Goal: Task Accomplishment & Management: Manage account settings

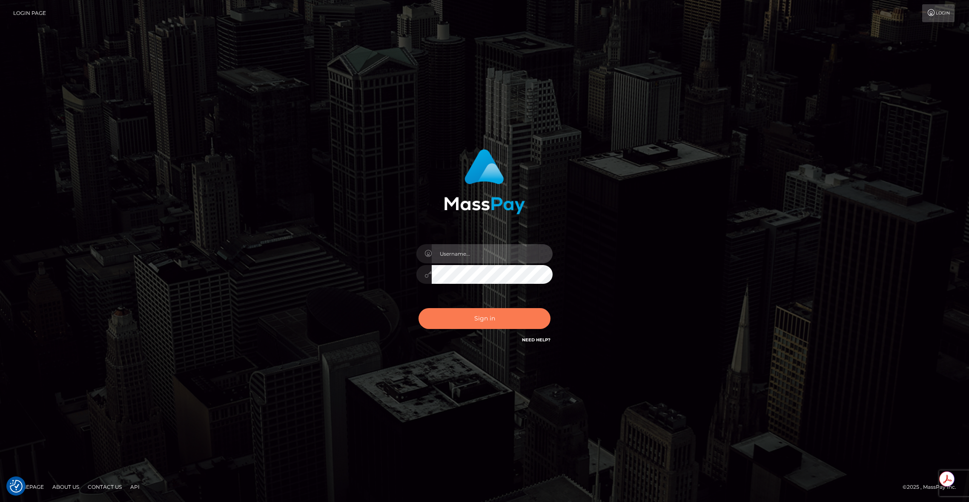
type input "brentg"
click at [459, 324] on button "Sign in" at bounding box center [485, 318] width 132 height 21
type input "brentg"
click at [459, 323] on button "Sign in" at bounding box center [485, 318] width 132 height 21
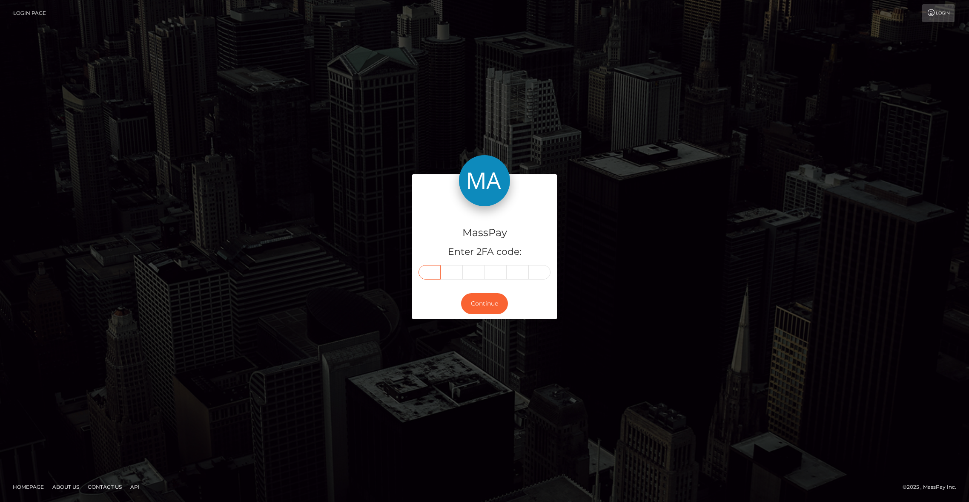
paste input "8"
type input "8"
type input "0"
type input "9"
type input "2"
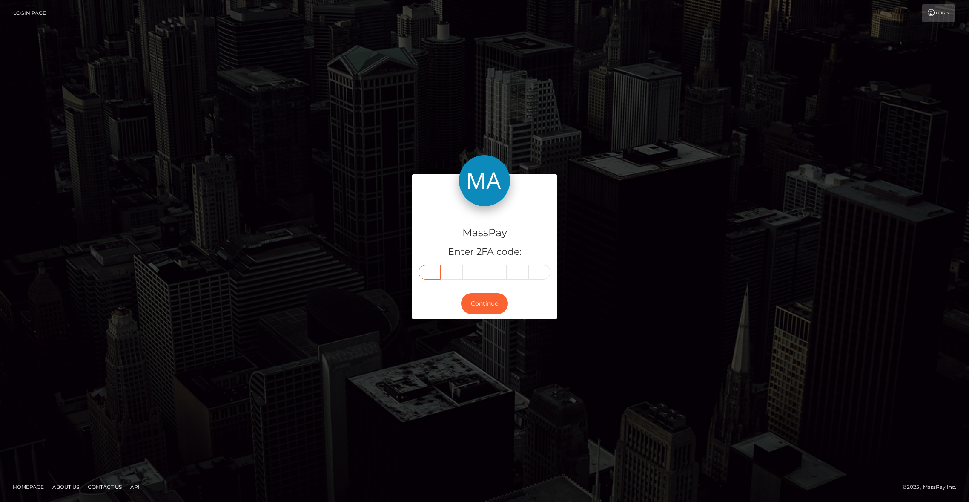
type input "8"
type input "0"
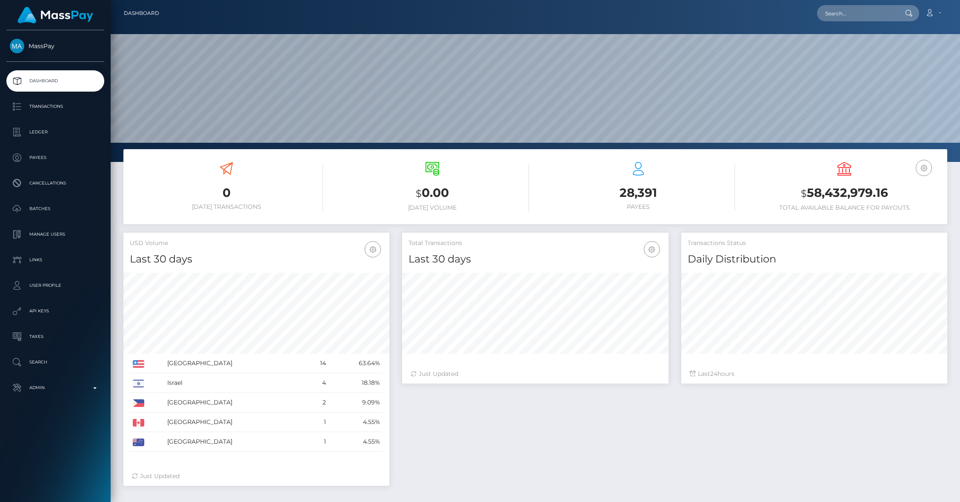
scroll to position [151, 266]
click at [844, 20] on input "text" at bounding box center [857, 13] width 80 height 16
paste input "payout_c1734077-7bed-11f0-8023-0266f44cc279"
click at [831, 16] on input "payout_c1734077-7bed-11f0-8023-0266f44cc279" at bounding box center [857, 13] width 80 height 16
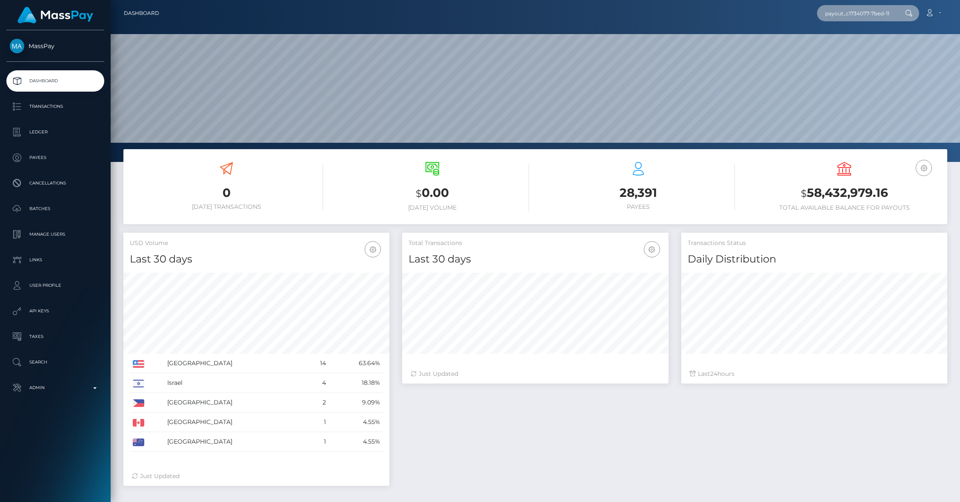
click at [843, 15] on input "payout_c1734077-7bed-11f0-8023-0266f44cc279" at bounding box center [857, 13] width 80 height 16
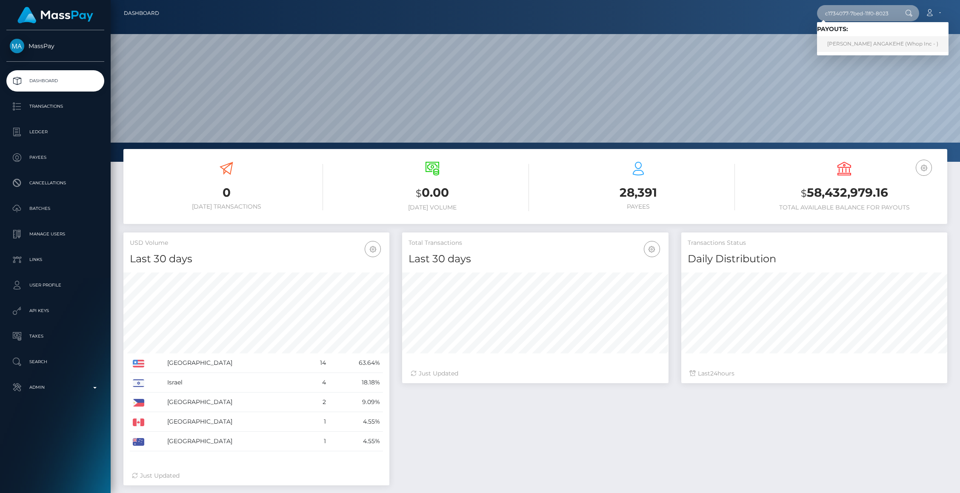
type input "c1734077-7bed-11f0-8023-0266f44cc279"
click at [867, 41] on link "EMELINE FALAHOLA ANGAKEHE (Whop Inc - )" at bounding box center [883, 44] width 132 height 16
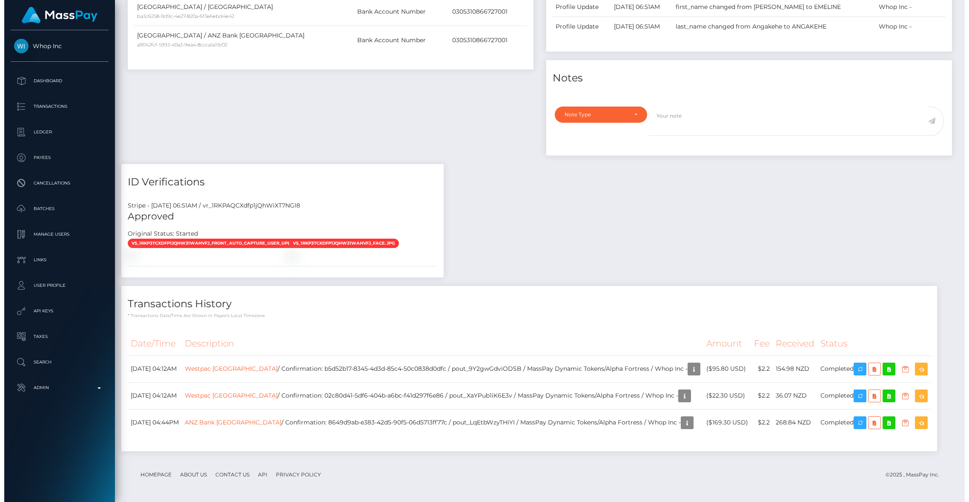
scroll to position [102, 266]
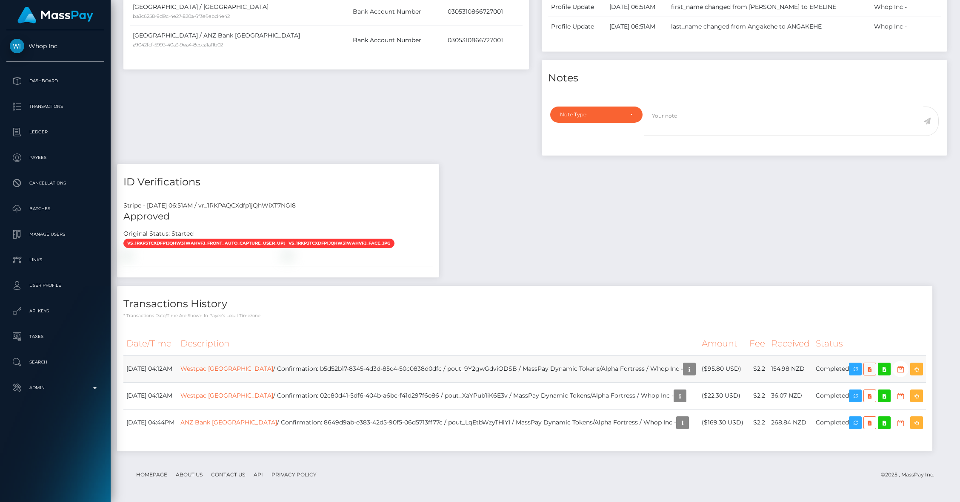
click at [252, 370] on link "Westpac [GEOGRAPHIC_DATA]" at bounding box center [227, 368] width 93 height 8
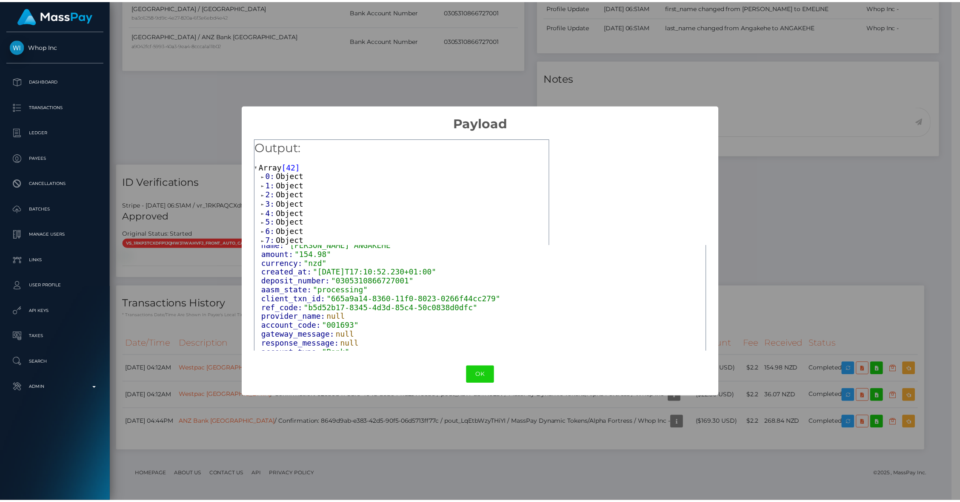
scroll to position [63, 0]
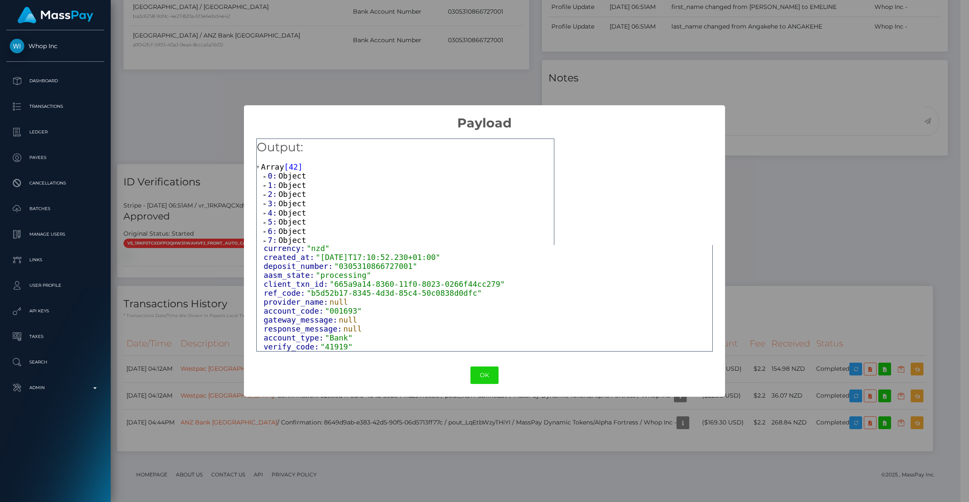
click at [211, 338] on div "× Payload Output: Array [ 42 ] 0: Object 1: Object 2: Object 3: Object 4: Objec…" at bounding box center [484, 251] width 969 height 502
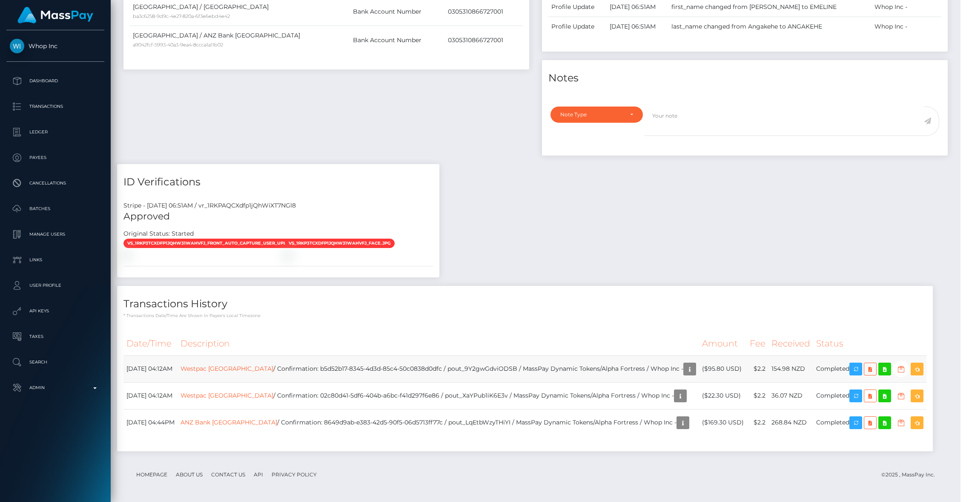
scroll to position [425640, 425476]
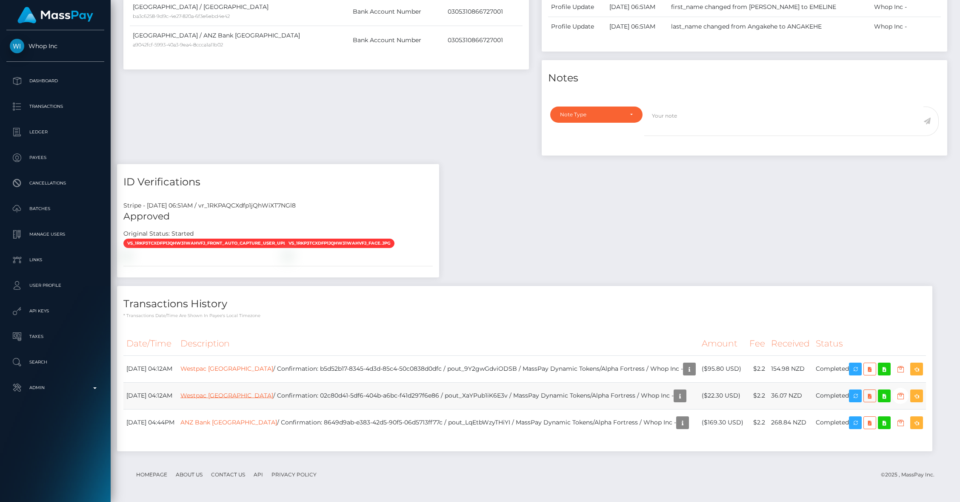
click at [224, 398] on link "Westpac New Zealand" at bounding box center [227, 395] width 93 height 8
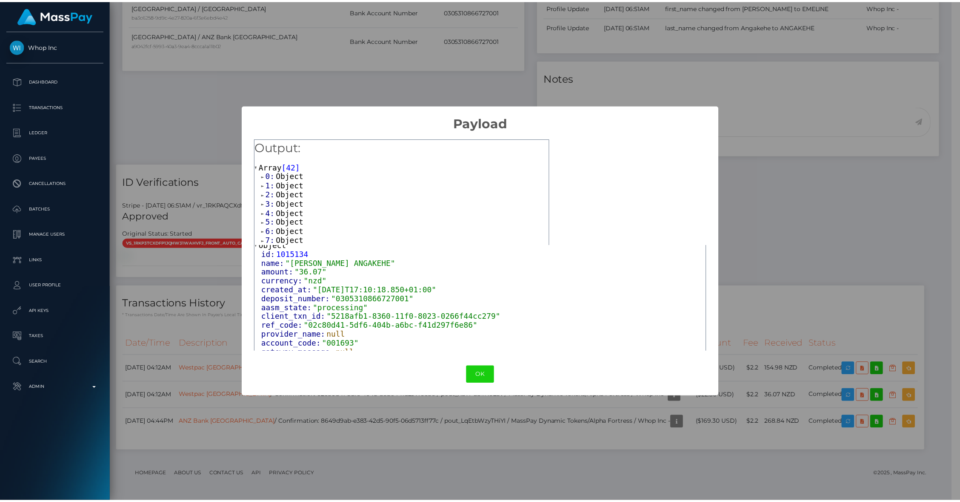
scroll to position [63, 0]
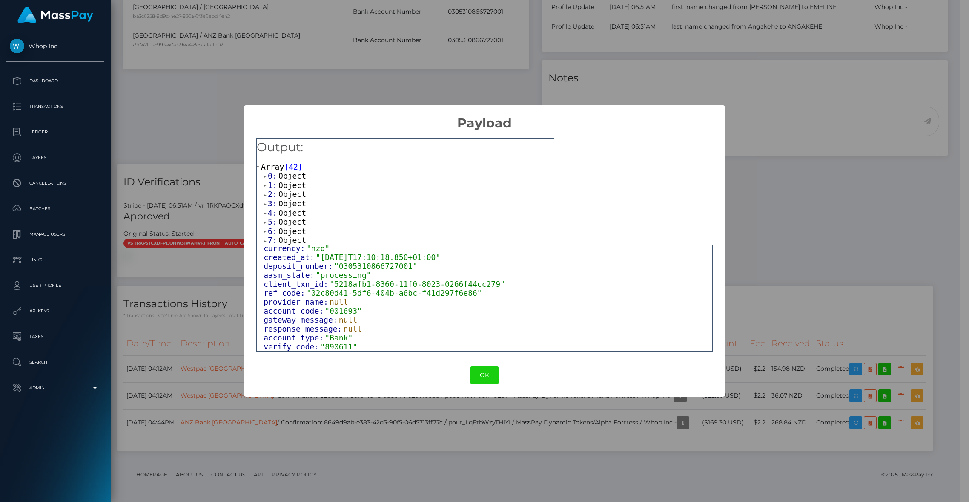
click at [167, 318] on div "× Payload Output: Array [ 42 ] 0: Object 1: Object 2: Object 3: Object 4: Objec…" at bounding box center [484, 251] width 969 height 502
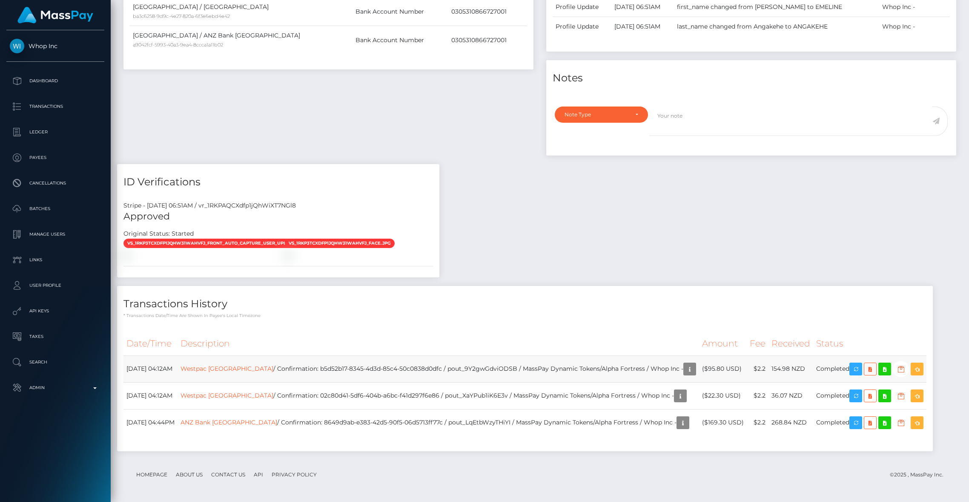
scroll to position [425640, 425476]
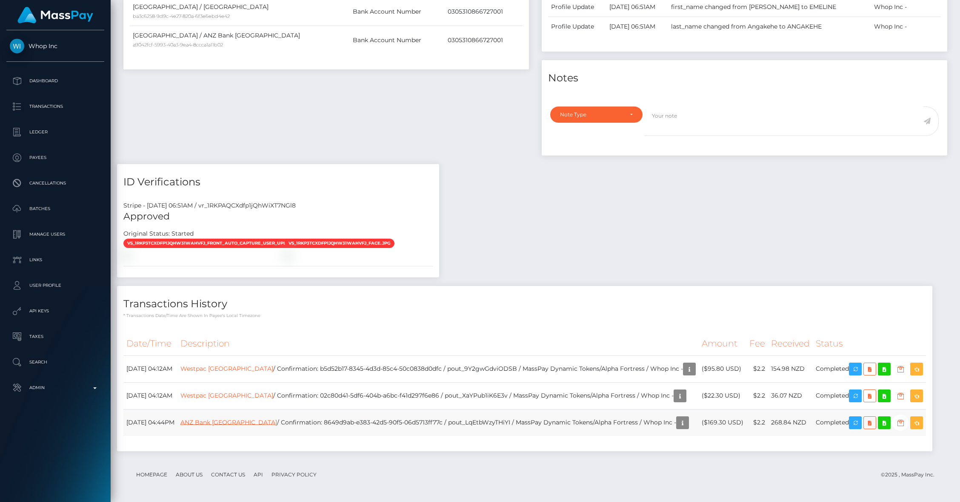
click at [246, 423] on link "ANZ Bank New Zealand" at bounding box center [229, 422] width 97 height 8
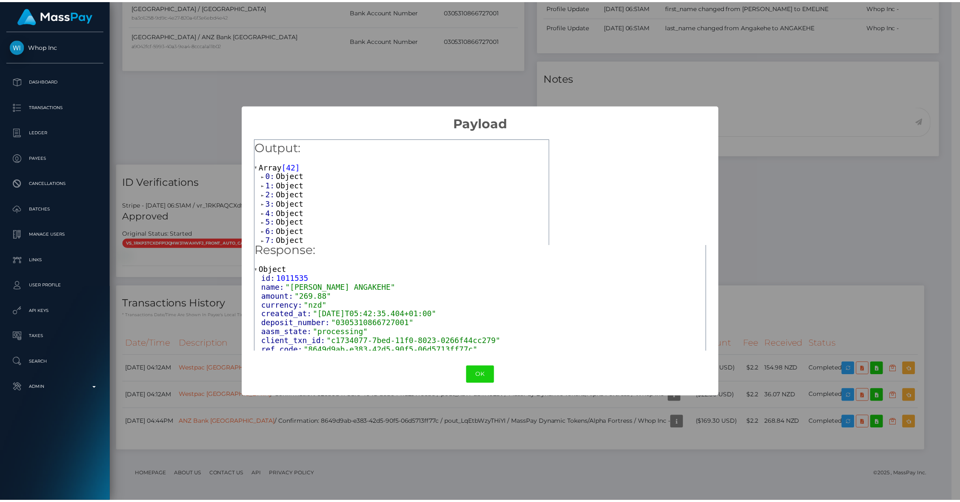
scroll to position [4, 0]
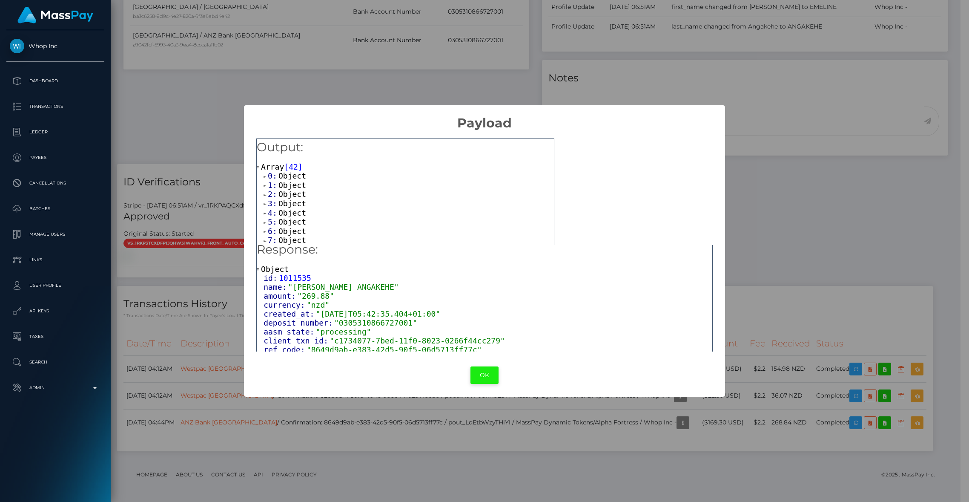
click at [484, 381] on button "OK" at bounding box center [484, 374] width 28 height 17
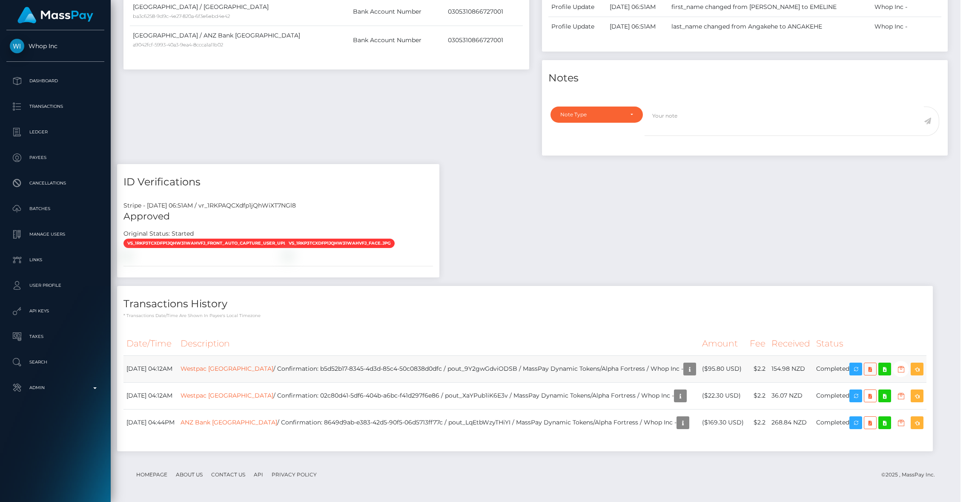
scroll to position [425640, 425476]
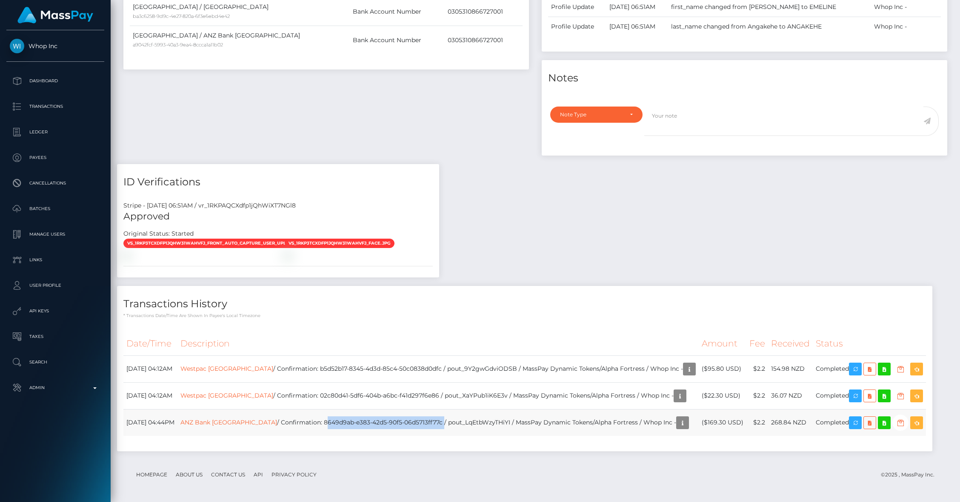
drag, startPoint x: 326, startPoint y: 421, endPoint x: 444, endPoint y: 419, distance: 118.4
click at [444, 419] on td "ANZ Bank New Zealand / Confirmation: 8649d9ab-e383-42d5-90f5-06d5713ff77c / pou…" at bounding box center [439, 422] width 522 height 27
copy td "8649d9ab-e383-42d5-90f5-06d5713ff77c"
click at [232, 419] on link "ANZ Bank New Zealand" at bounding box center [229, 422] width 97 height 8
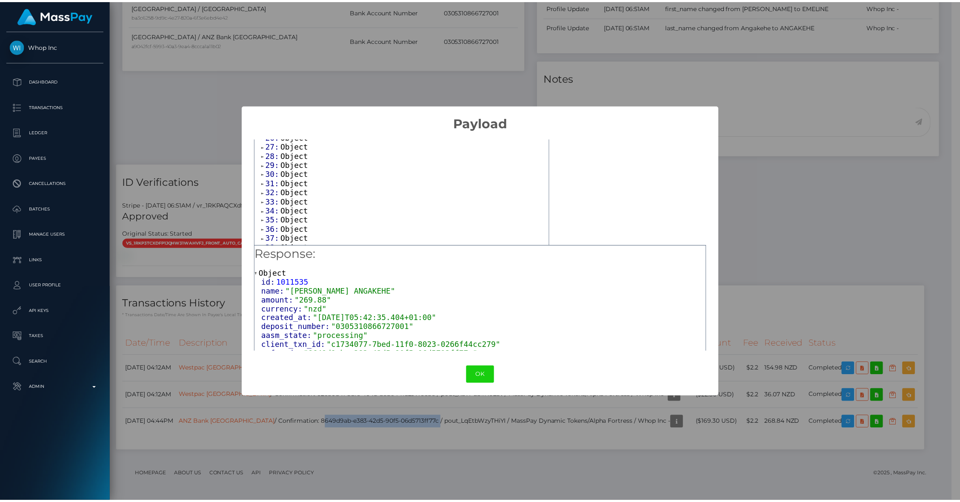
scroll to position [321, 0]
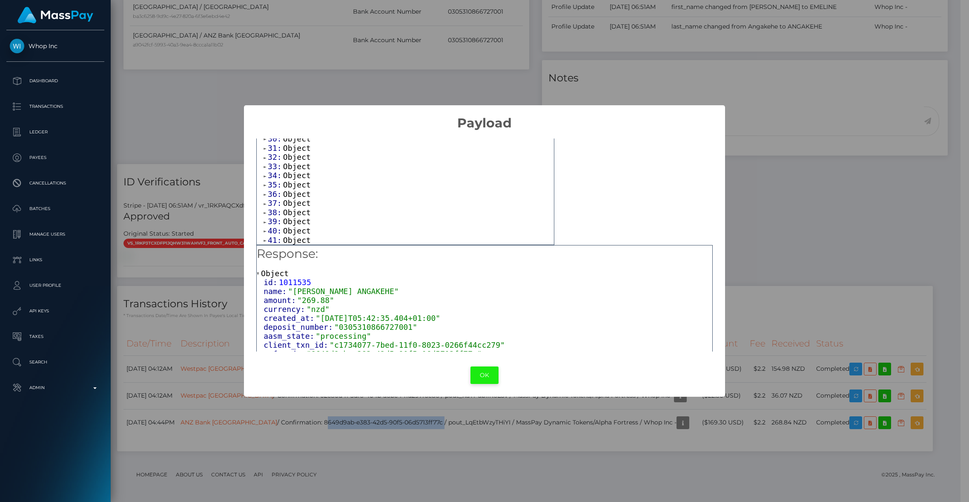
click at [493, 373] on button "OK" at bounding box center [484, 374] width 28 height 17
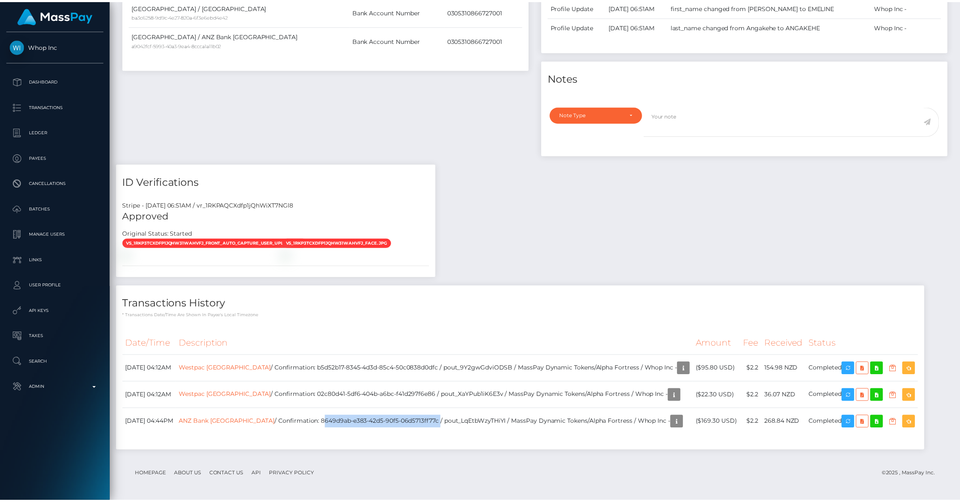
scroll to position [425640, 425476]
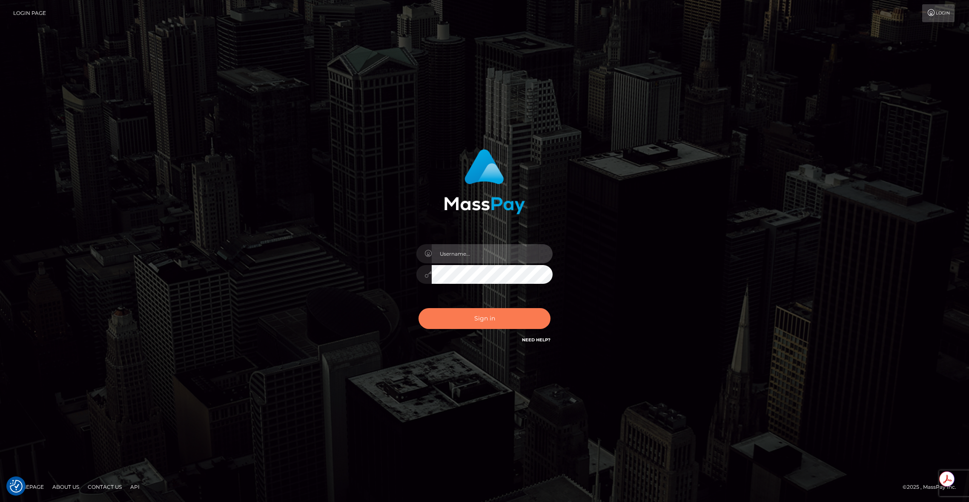
type input "brentg"
click at [486, 332] on div "Sign in Need Help?" at bounding box center [484, 322] width 149 height 38
click at [480, 329] on div "Sign in Need Help?" at bounding box center [484, 322] width 149 height 38
click at [470, 321] on button "Sign in" at bounding box center [485, 318] width 132 height 21
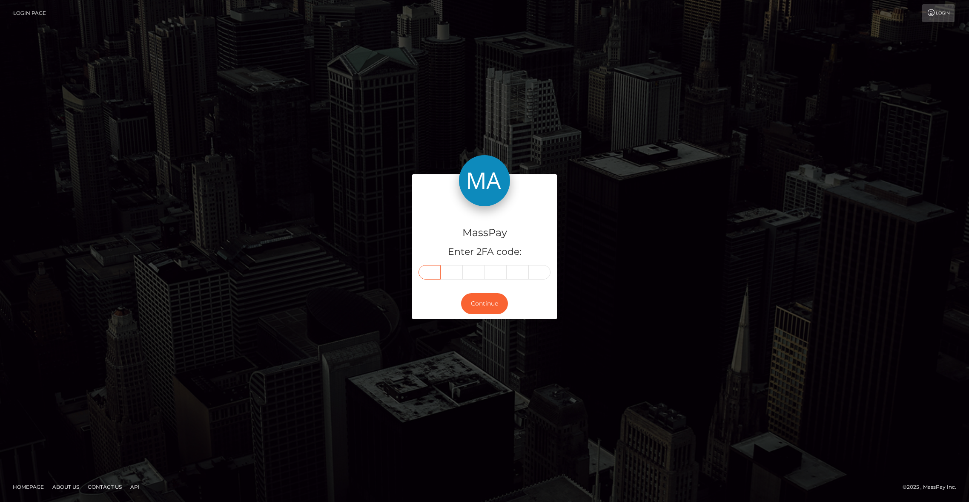
click at [429, 277] on input "text" at bounding box center [430, 272] width 22 height 14
paste input "6"
type input "6"
type input "1"
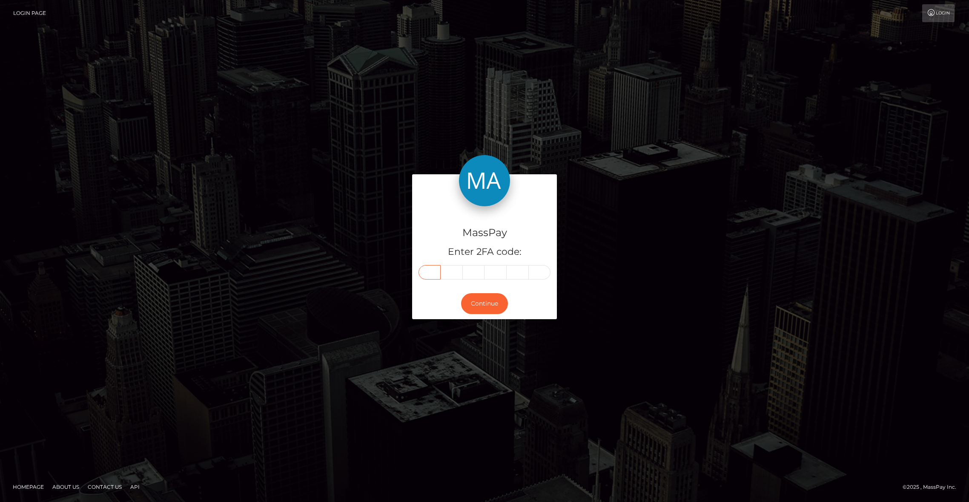
type input "5"
type input "1"
type input "6"
type input "3"
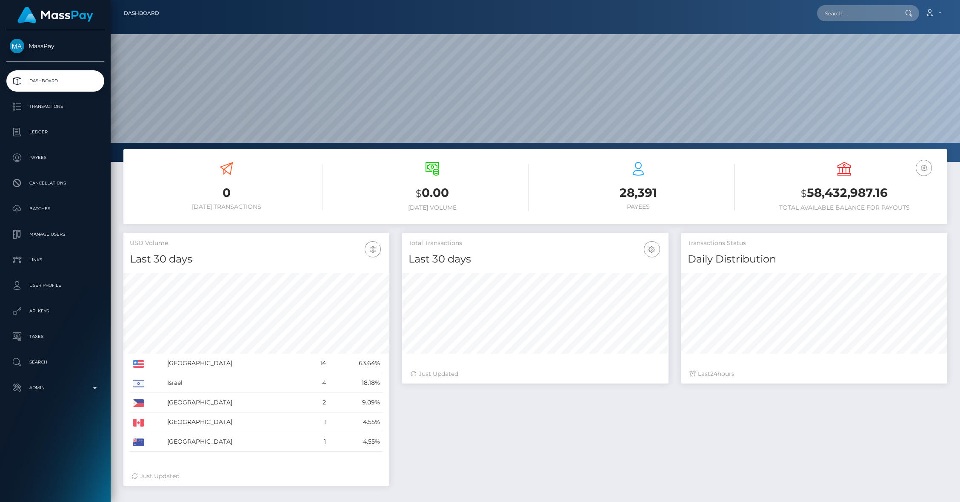
scroll to position [151, 266]
click at [44, 111] on p "Transactions" at bounding box center [55, 106] width 91 height 13
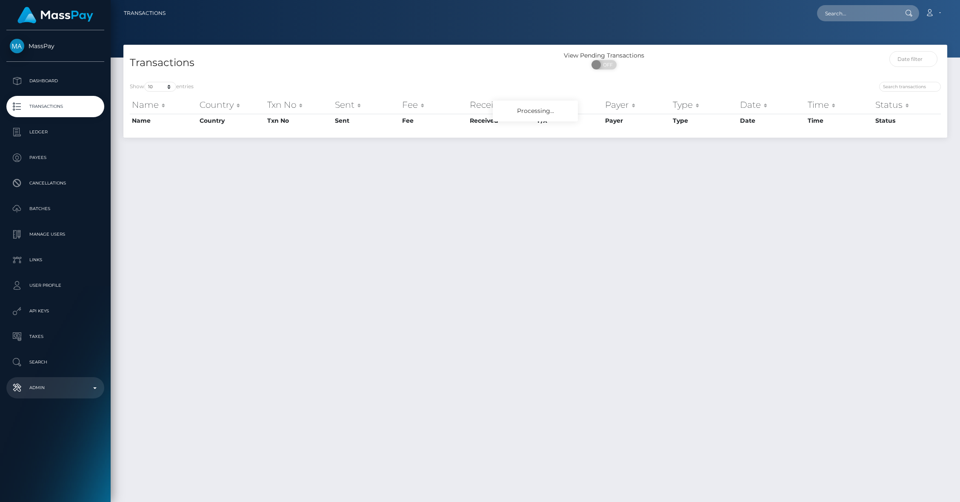
click at [67, 387] on p "Admin" at bounding box center [55, 387] width 91 height 13
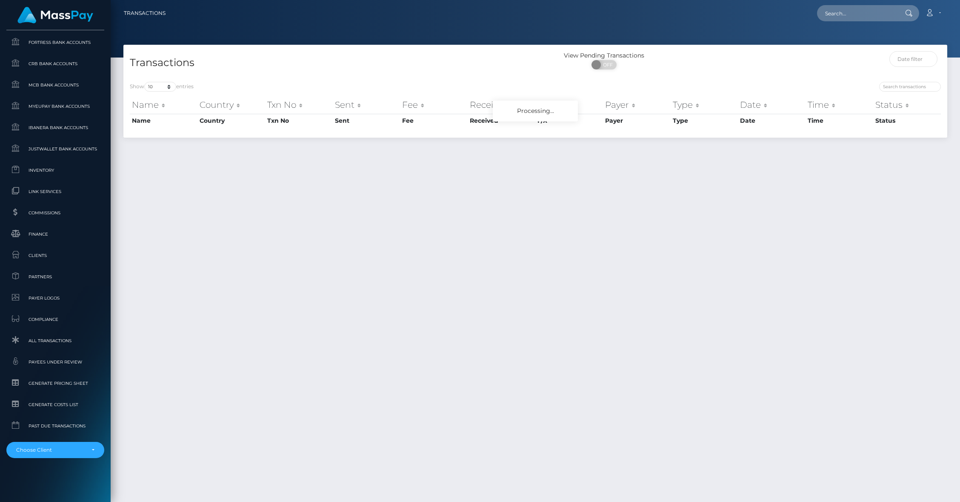
click at [49, 460] on div "MassPay Dashboard Transactions Ledger Payees Cancellations" at bounding box center [55, 265] width 111 height 470
click at [47, 455] on div "Choose Client" at bounding box center [55, 449] width 98 height 16
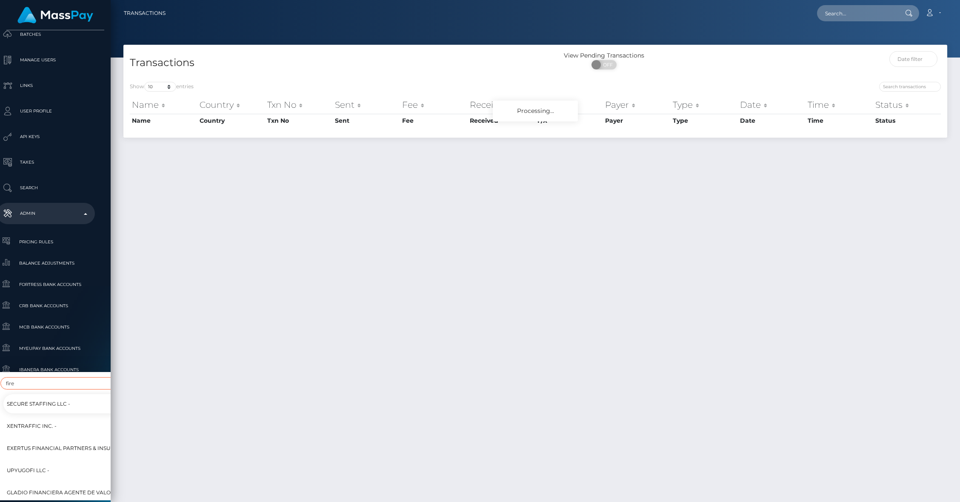
scroll to position [318, 0]
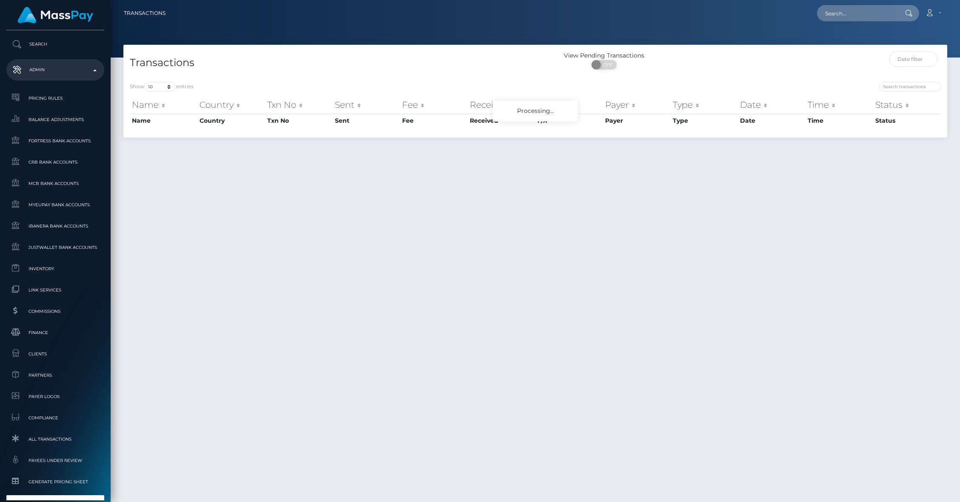
type input "fire"
select select "244"
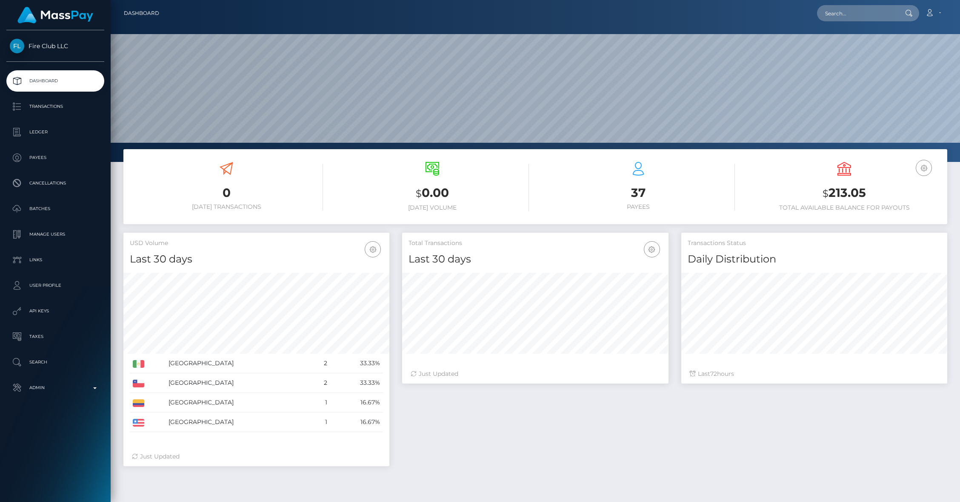
scroll to position [151, 266]
click at [38, 235] on p "Manage Users" at bounding box center [55, 234] width 91 height 13
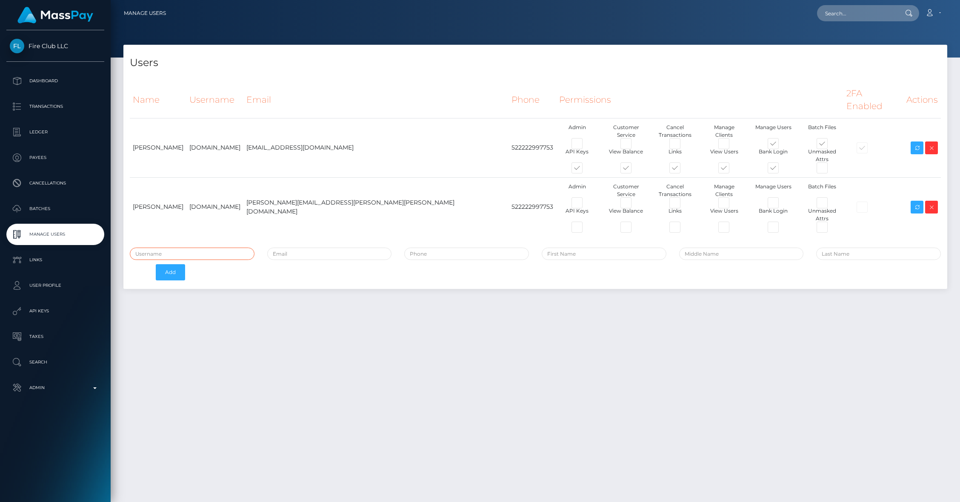
type input "brentg"
click at [916, 202] on icon at bounding box center [917, 207] width 10 height 11
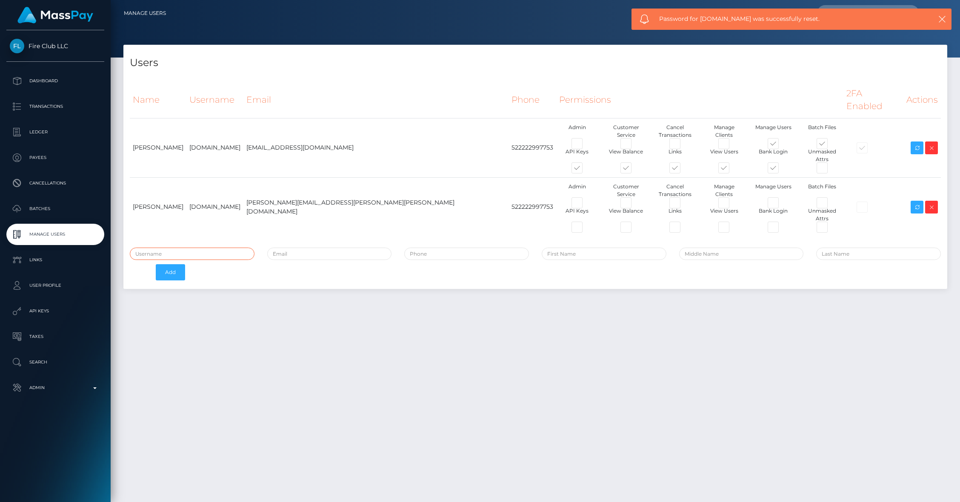
type input "brentg"
click at [585, 229] on span at bounding box center [585, 229] width 0 height 0
click at [585, 229] on input "checkbox" at bounding box center [588, 232] width 6 height 6
click at [585, 229] on span at bounding box center [585, 229] width 0 height 0
click at [585, 229] on input "checkbox" at bounding box center [588, 232] width 6 height 6
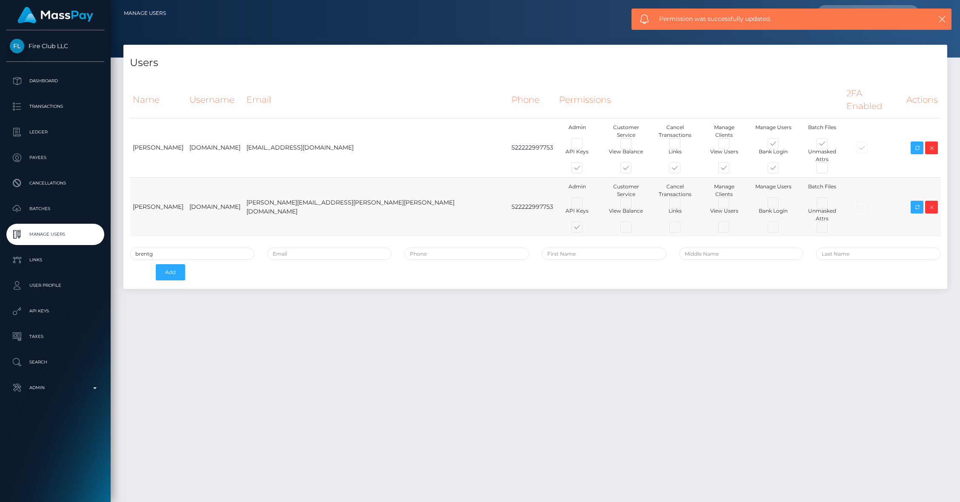
checkbox input "false"
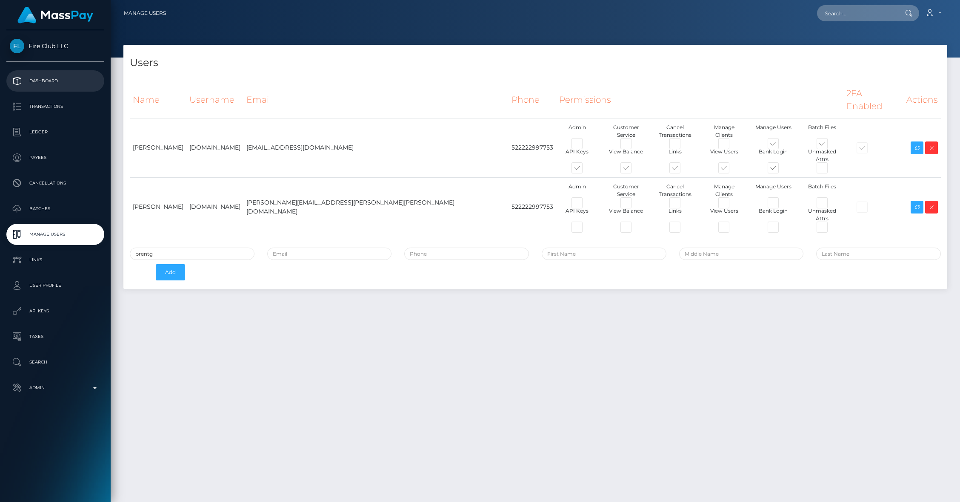
click at [50, 82] on p "Dashboard" at bounding box center [55, 81] width 91 height 13
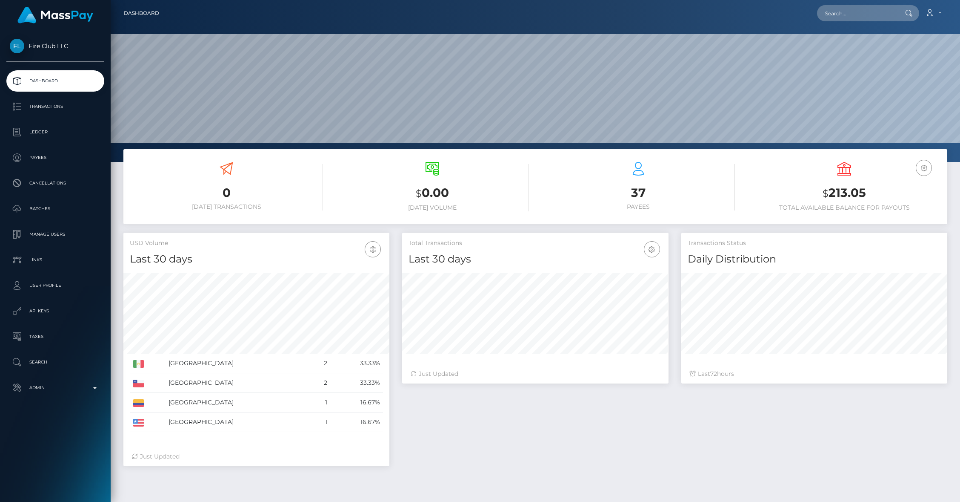
scroll to position [151, 266]
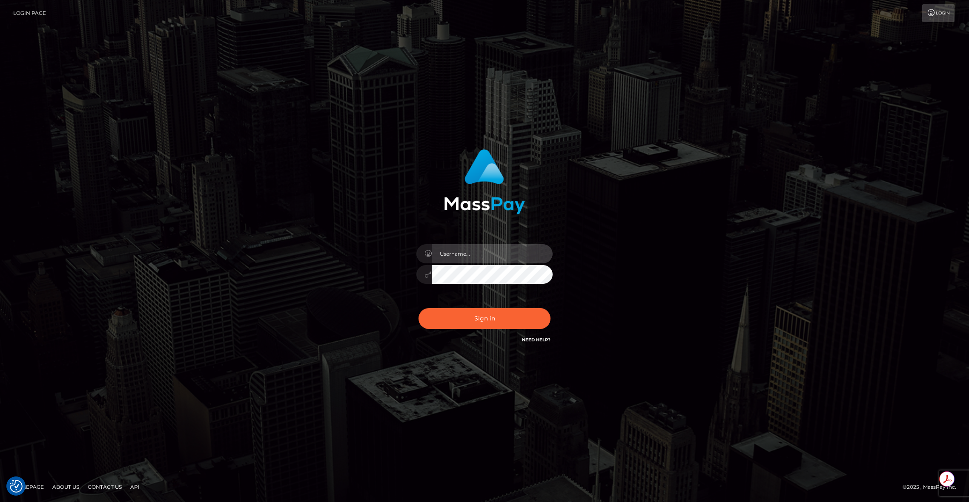
type input "brentg"
click at [476, 310] on button "Sign in" at bounding box center [485, 318] width 132 height 21
click at [472, 310] on div "Sign in Need Help?" at bounding box center [484, 322] width 149 height 38
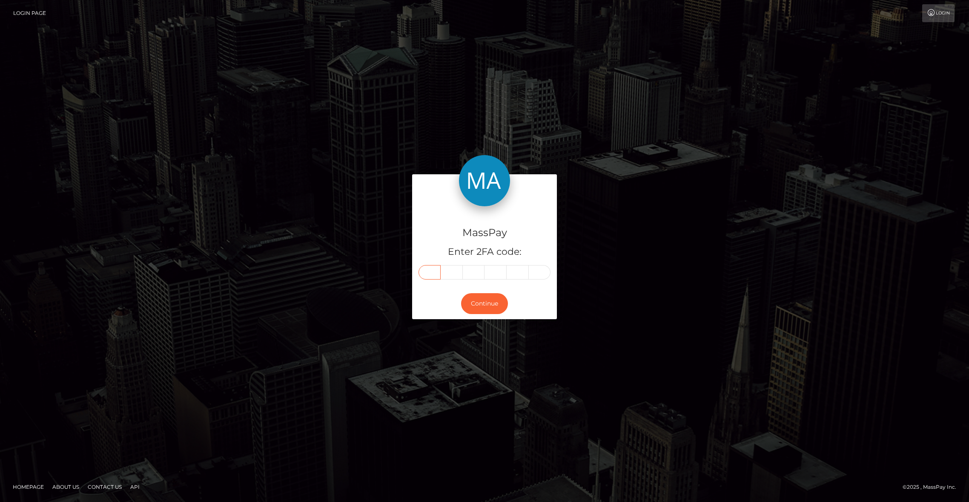
click at [430, 276] on input "text" at bounding box center [430, 272] width 22 height 14
type input "9"
type input "2"
type input "9"
type input "6"
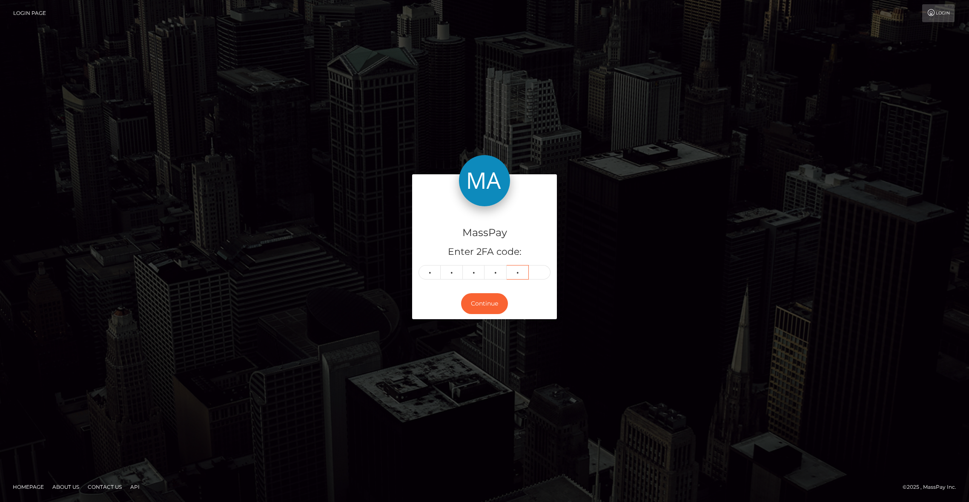
type input "6"
type input "1"
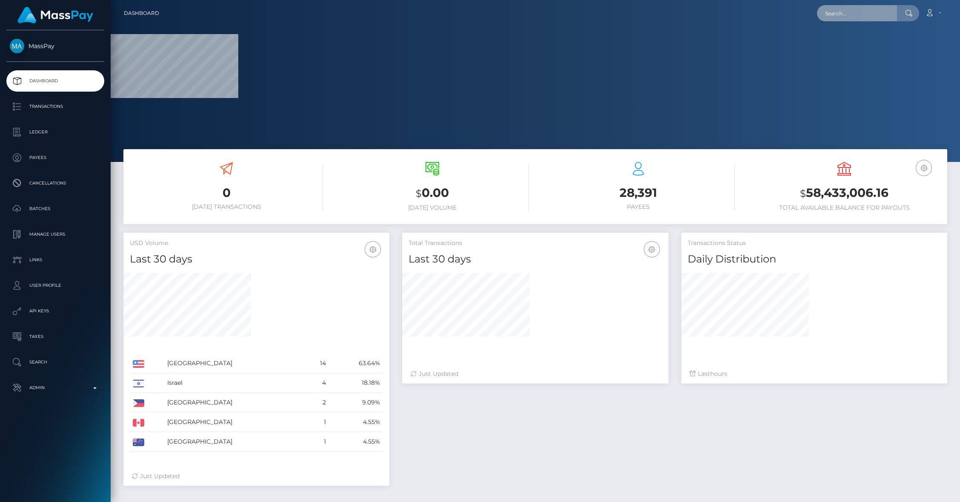
click at [845, 16] on input "text" at bounding box center [857, 13] width 80 height 16
paste input "pout_yKjnlCfWokLeV"
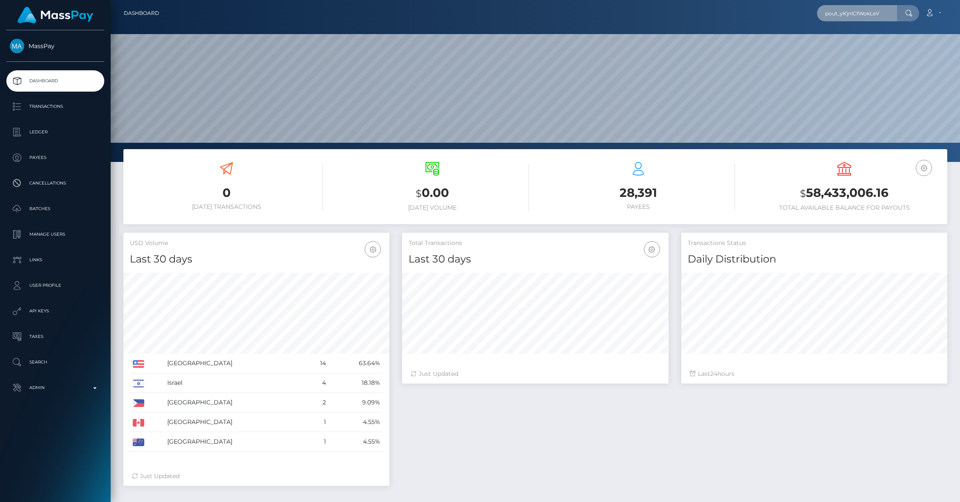
scroll to position [151, 266]
type input "pout_yKjnlCfWokLeV"
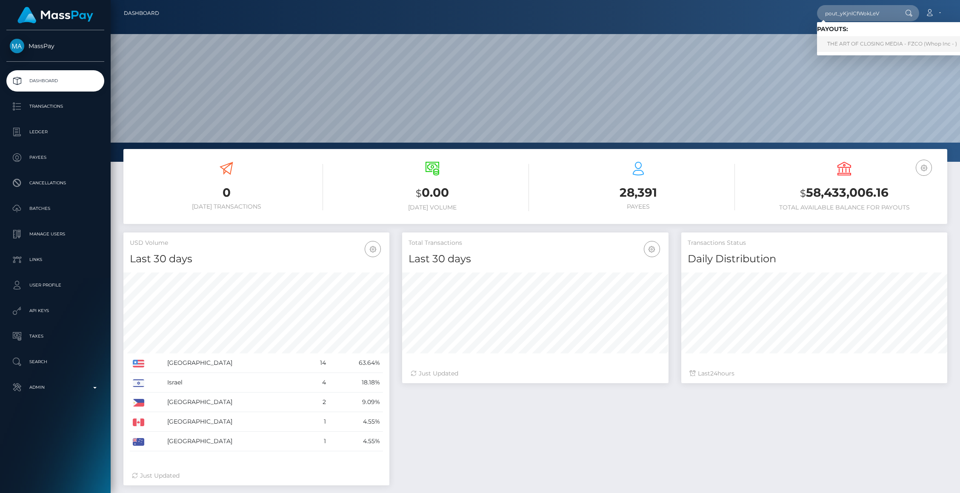
click at [857, 39] on link "THE ART OF CLOSING MEDIA - FZCO (Whop Inc - )" at bounding box center [892, 44] width 150 height 16
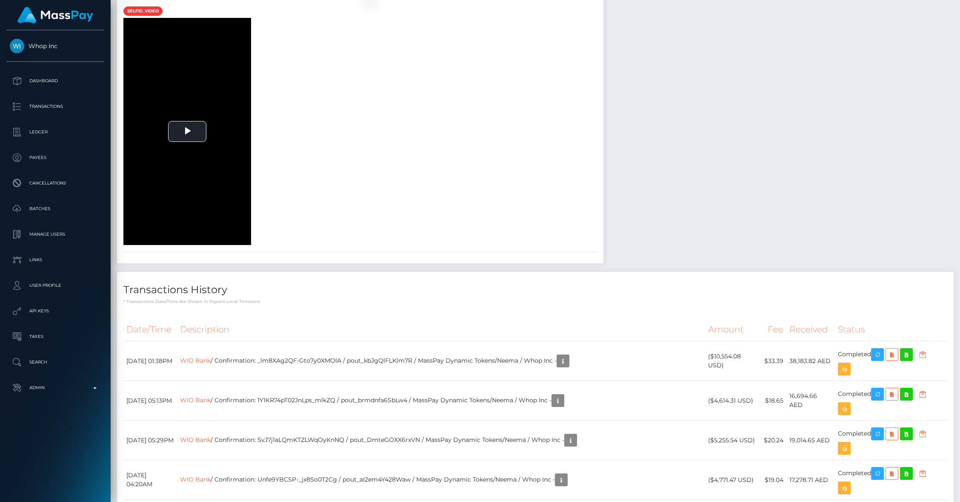
scroll to position [1438, 0]
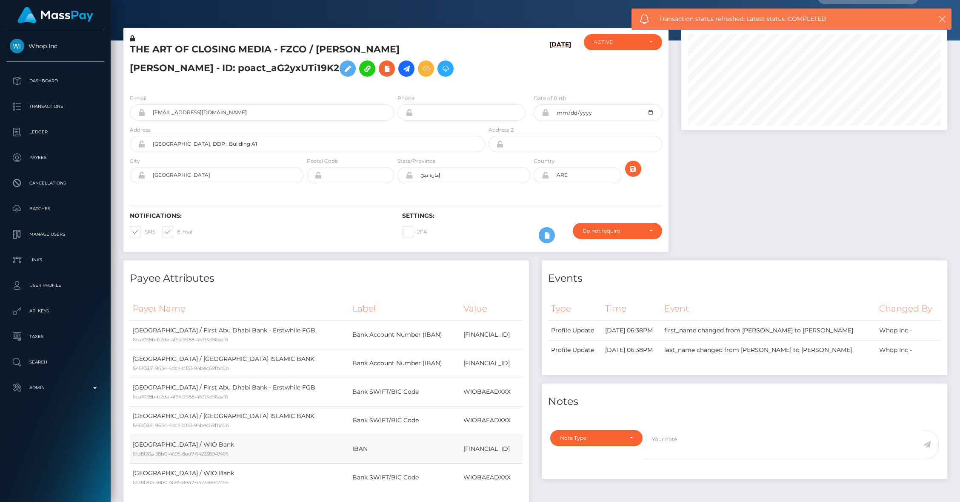
scroll to position [0, 0]
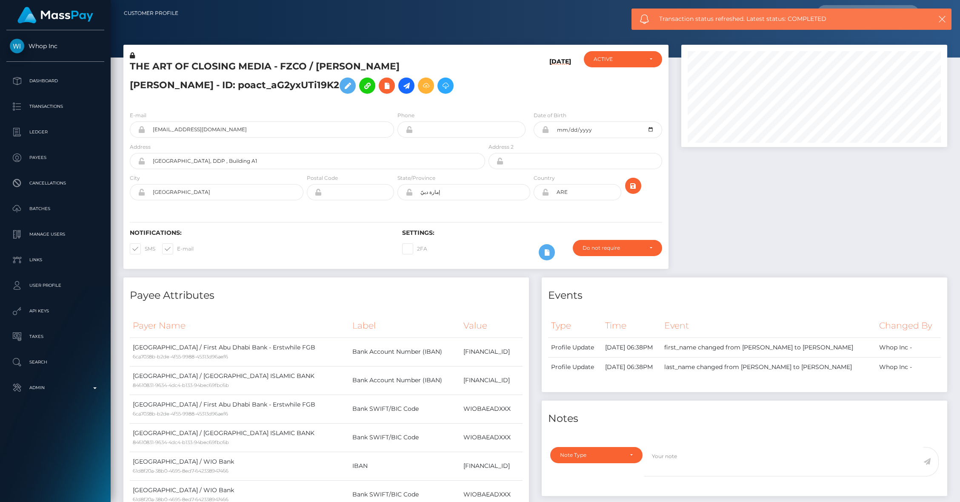
click at [186, 85] on h5 "THE ART OF CLOSING MEDIA - FZCO / [PERSON_NAME] [PERSON_NAME] - ID: poact_aG2yx…" at bounding box center [305, 79] width 351 height 38
click at [186, 85] on h5 "THE ART OF CLOSING MEDIA - FZCO / NICK OLIVER DAVID - ID: poact_aG2yxUTi19K2" at bounding box center [305, 79] width 351 height 38
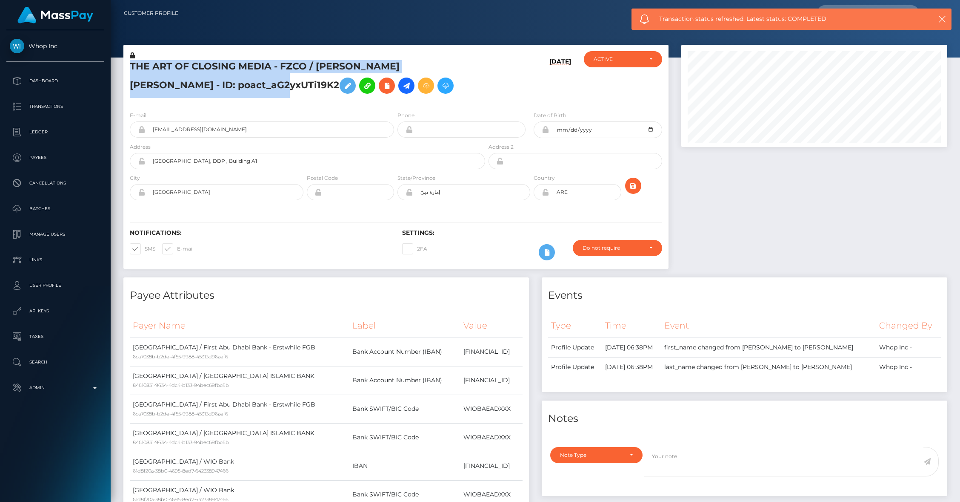
click at [186, 85] on h5 "THE ART OF CLOSING MEDIA - FZCO / NICK OLIVER DAVID - ID: poact_aG2yxUTi19K2" at bounding box center [305, 79] width 351 height 38
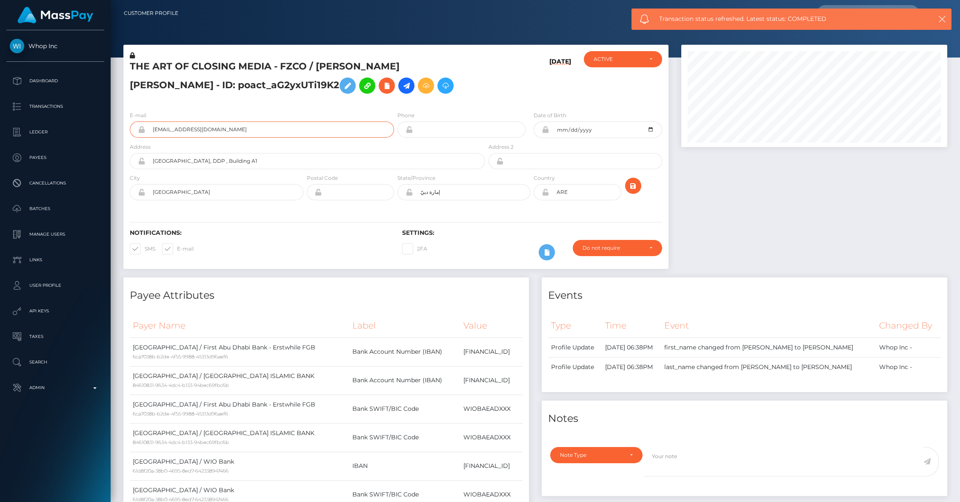
click at [273, 128] on input "be8bad95-4a40-47fd-8a09-86d7baa79e4a@payouts.whop.com" at bounding box center [269, 129] width 249 height 16
click at [269, 116] on div "E-mail be8bad95-4a40-47fd-8a09-86d7baa79e4a@payouts.whop.com" at bounding box center [262, 124] width 264 height 27
click at [184, 78] on h5 "THE ART OF CLOSING MEDIA - FZCO / NICK OLIVER DAVID - ID: poact_aG2yxUTi19K2" at bounding box center [305, 79] width 351 height 38
click at [185, 78] on h5 "THE ART OF CLOSING MEDIA - FZCO / NICK OLIVER DAVID - ID: poact_aG2yxUTi19K2" at bounding box center [305, 79] width 351 height 38
copy h5 "poact_aG2yxUTi19K2"
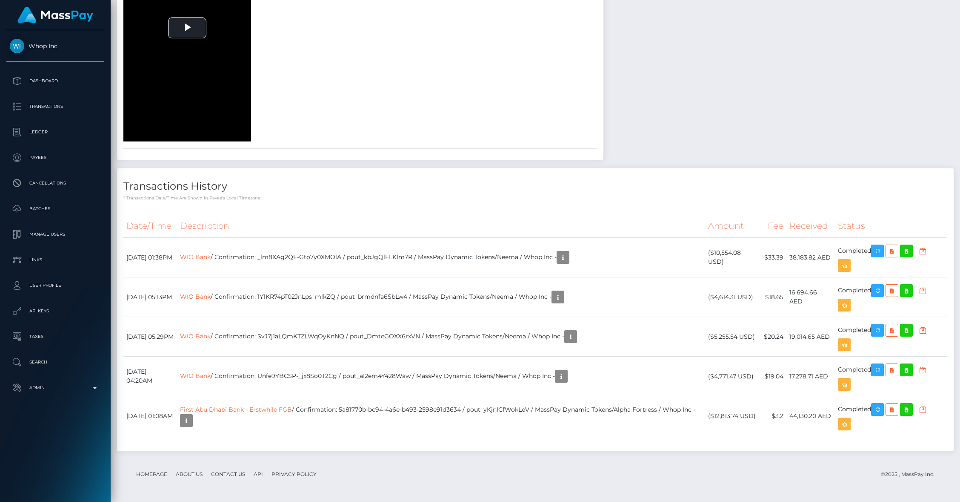
scroll to position [1438, 0]
drag, startPoint x: 370, startPoint y: 407, endPoint x: 492, endPoint y: 407, distance: 121.8
click at [492, 407] on td "First Abu Dhabi Bank - Erstwhile FGB / Confirmation: 5a81770b-bc94-4a6e-b493-25…" at bounding box center [441, 416] width 528 height 40
copy td "5a81770b-bc94-4a6e-b493-2598e91d3634"
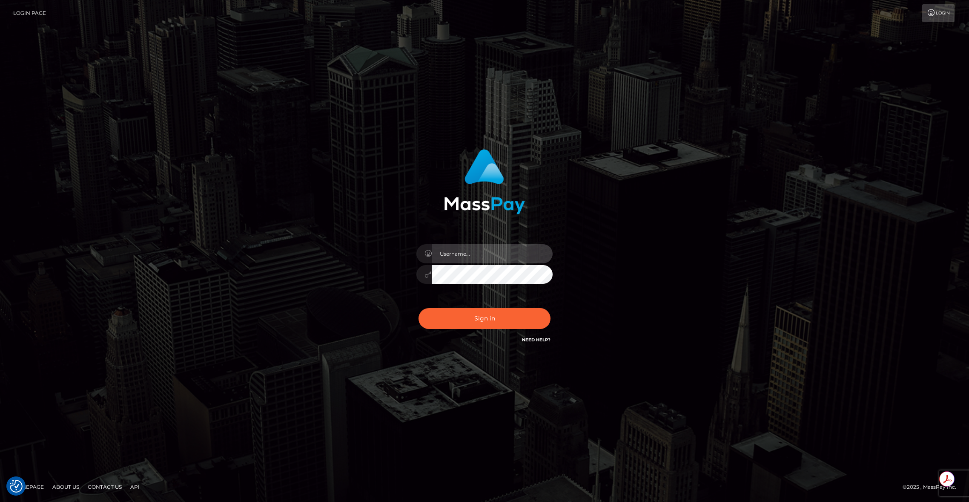
type input "brentg"
click at [465, 320] on button "Sign in" at bounding box center [485, 318] width 132 height 21
type input "brentg"
click at [491, 315] on button "Sign in" at bounding box center [485, 318] width 132 height 21
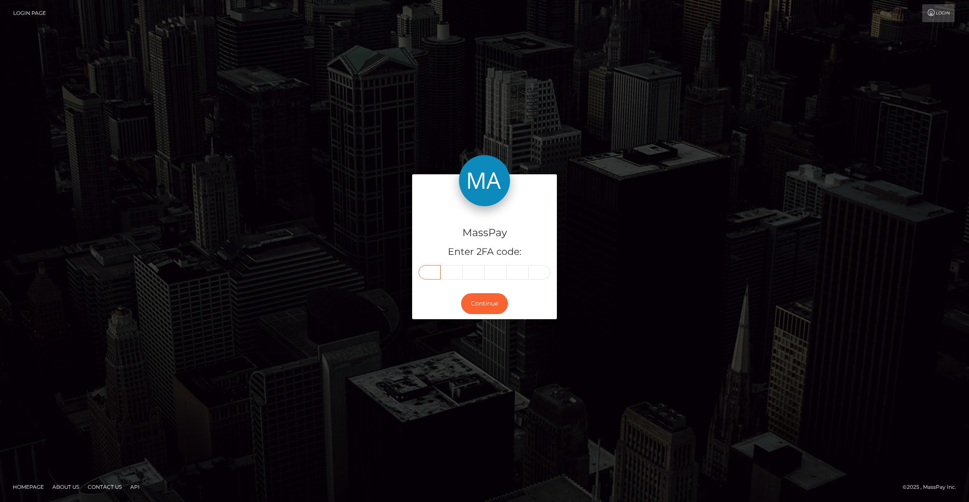
paste input "9"
type input "9"
type input "7"
type input "8"
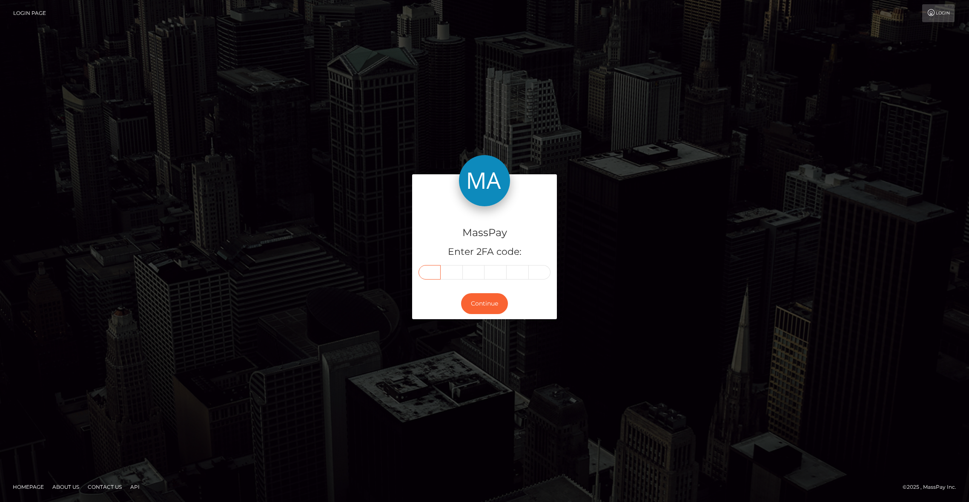
type input "6"
type input "2"
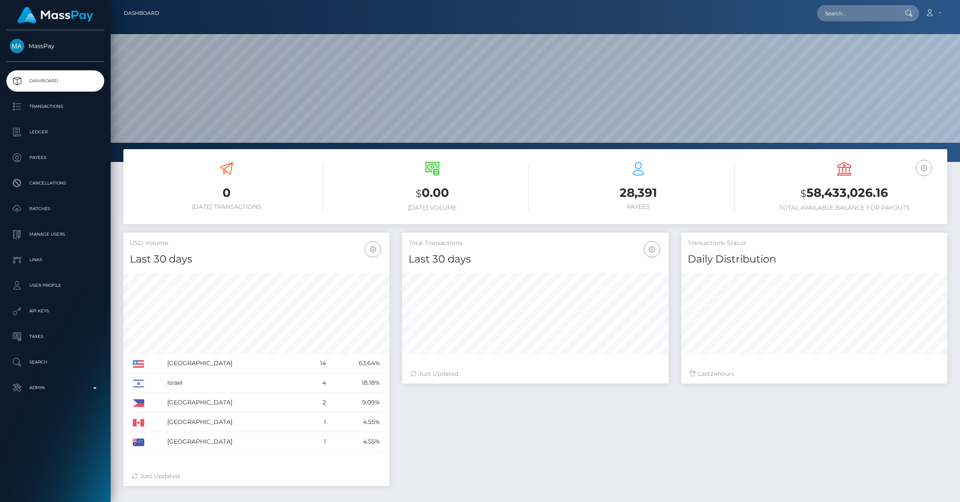
scroll to position [151, 266]
click at [91, 382] on p "Admin" at bounding box center [55, 387] width 91 height 13
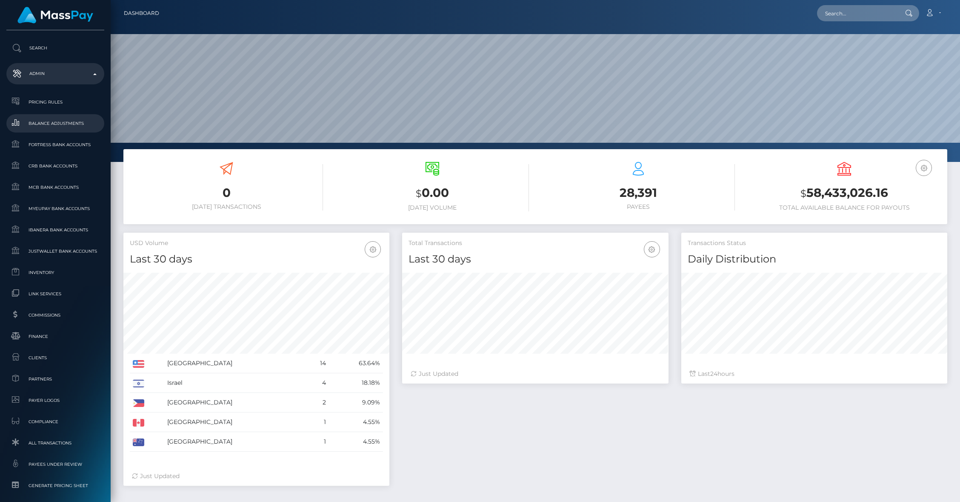
click at [40, 125] on span "Balance Adjustments" at bounding box center [55, 123] width 91 height 10
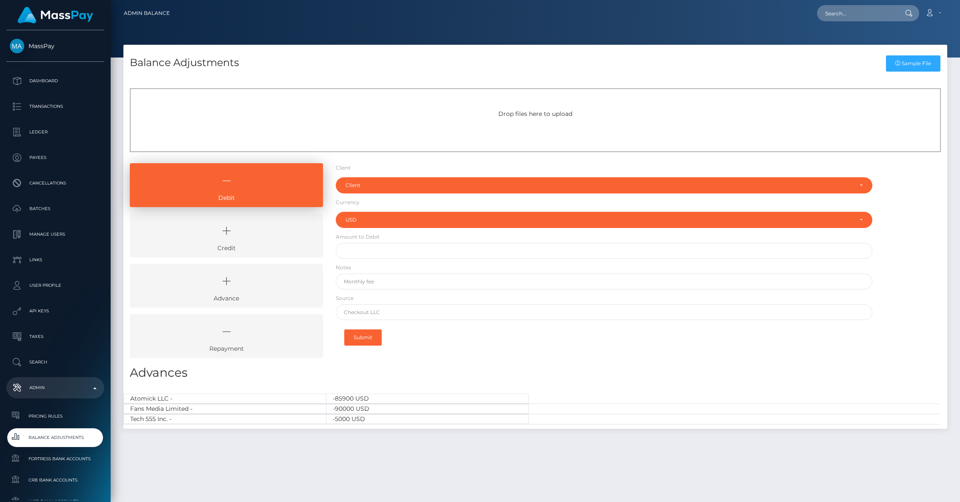
select select "USD"
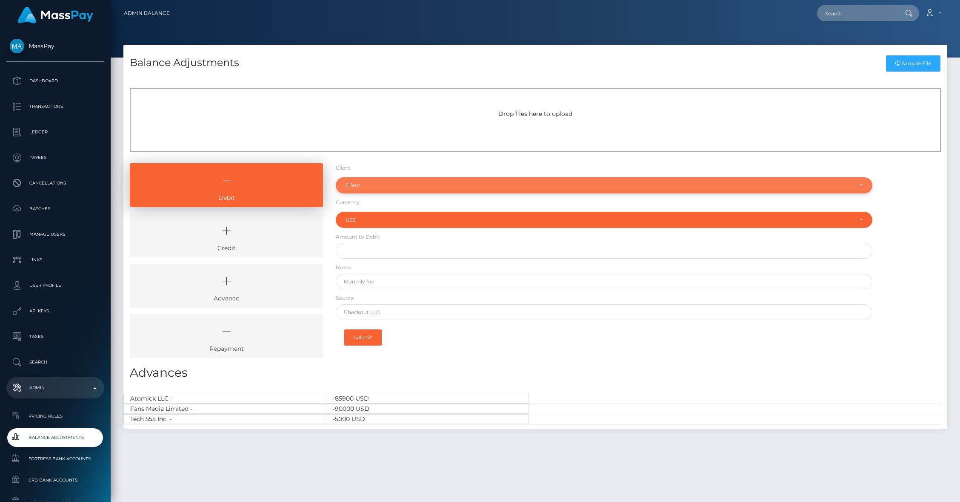
click at [366, 192] on div "Client" at bounding box center [604, 185] width 537 height 16
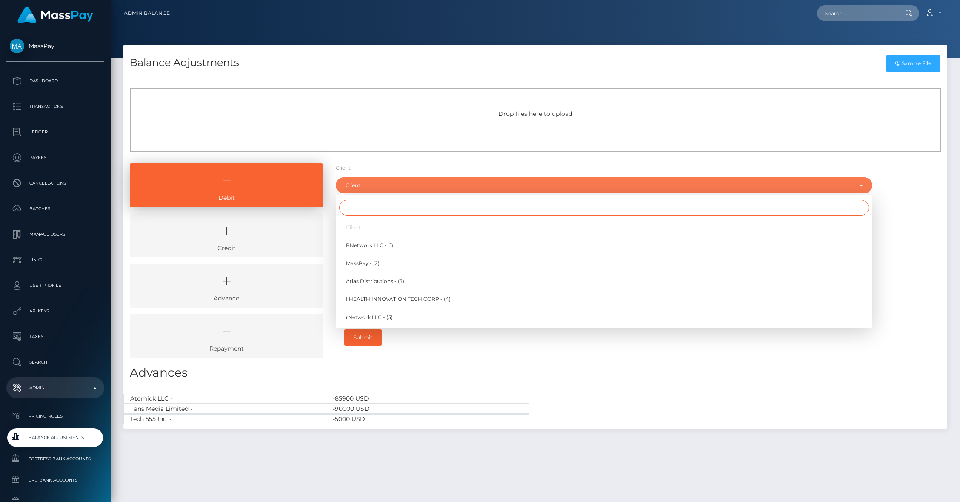
click at [366, 207] on input "Search" at bounding box center [604, 208] width 530 height 16
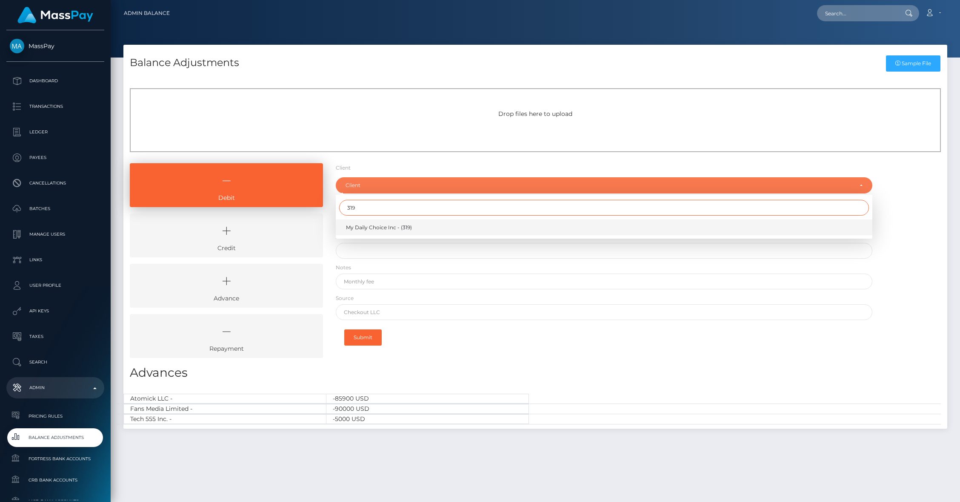
type input "319"
click at [378, 228] on span "My Daily Choice Inc - (319)" at bounding box center [379, 228] width 66 height 8
select select "319"
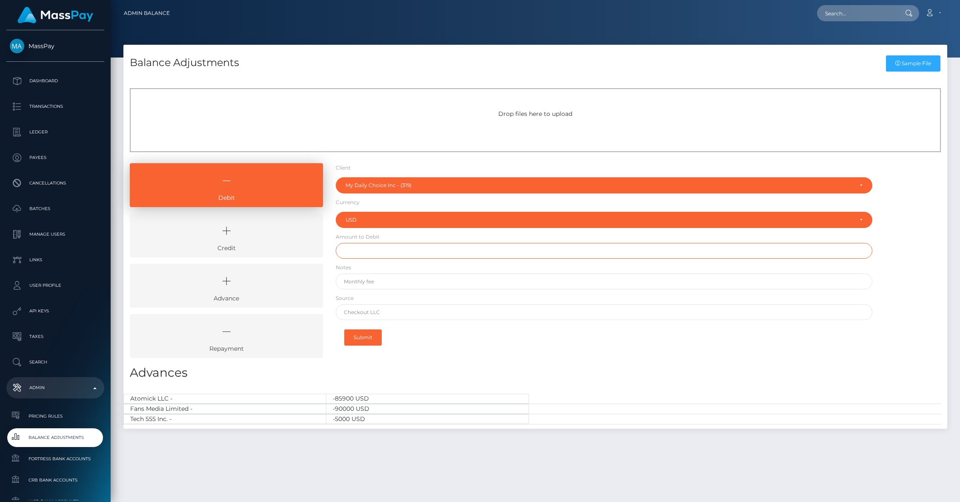
click at [377, 245] on input "text" at bounding box center [604, 251] width 537 height 16
type input "$50.00"
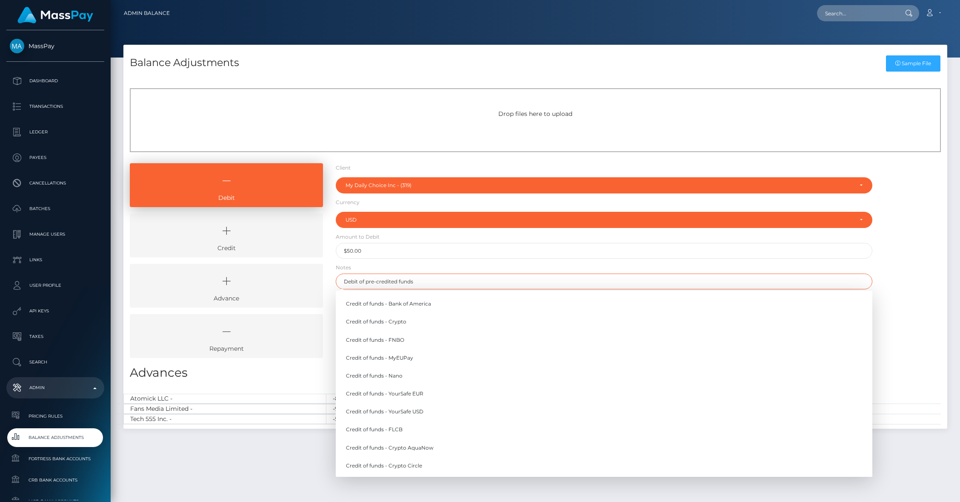
type input "Debit of pre-credited funds"
click at [396, 268] on form "Client Client RNetwork LLC - (1) MassPay - (2) Atlas Distributions - (3) I HEAL…" at bounding box center [604, 257] width 537 height 188
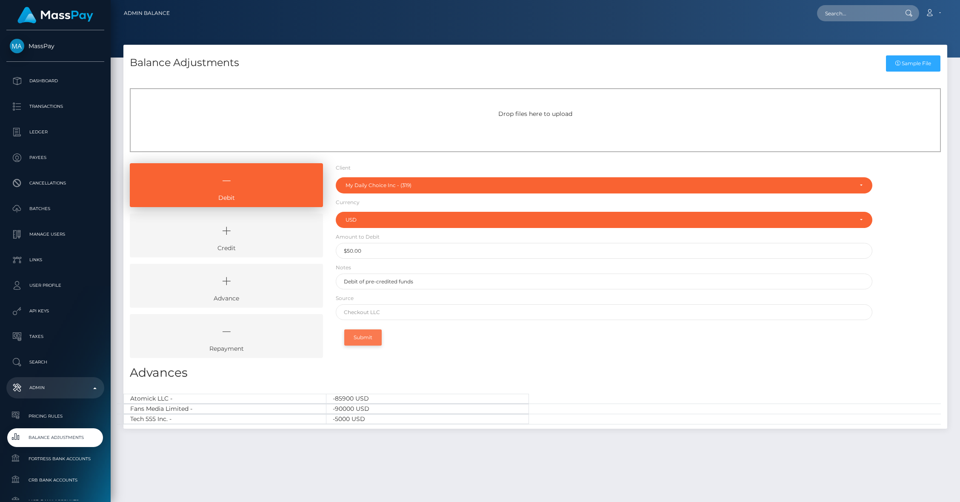
click at [364, 335] on button "Submit" at bounding box center [362, 337] width 37 height 16
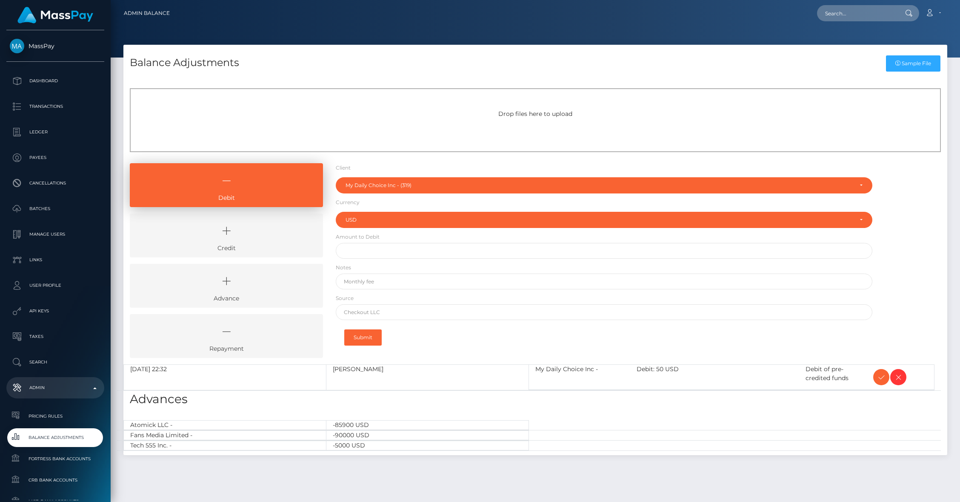
select select "319"
select select "USD"
click at [883, 376] on icon at bounding box center [882, 377] width 10 height 11
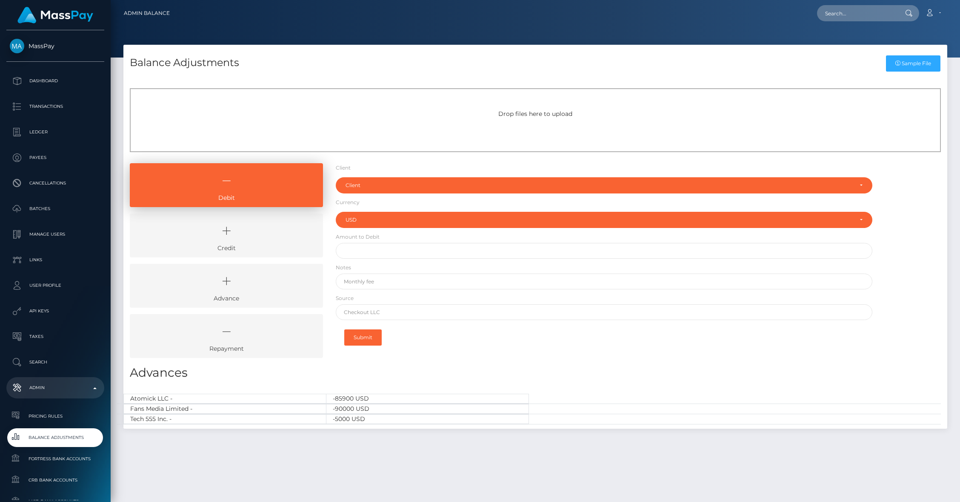
select select "USD"
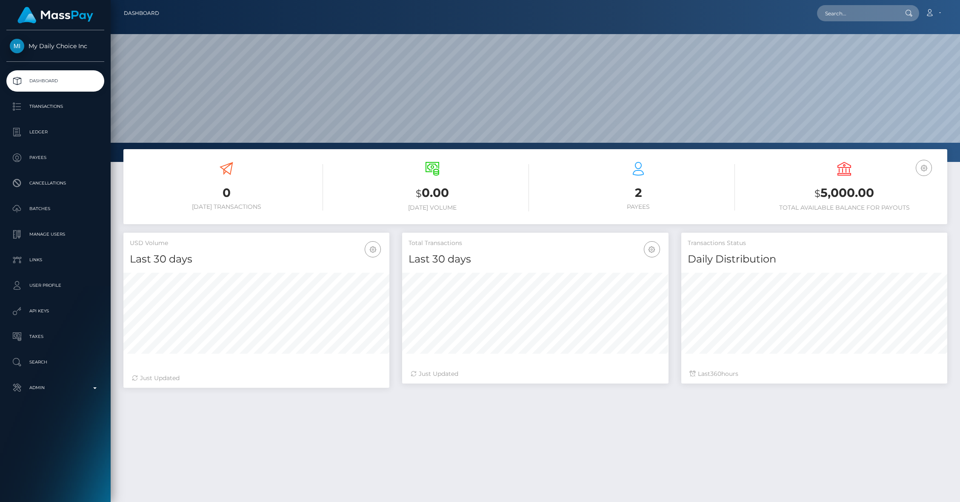
scroll to position [151, 266]
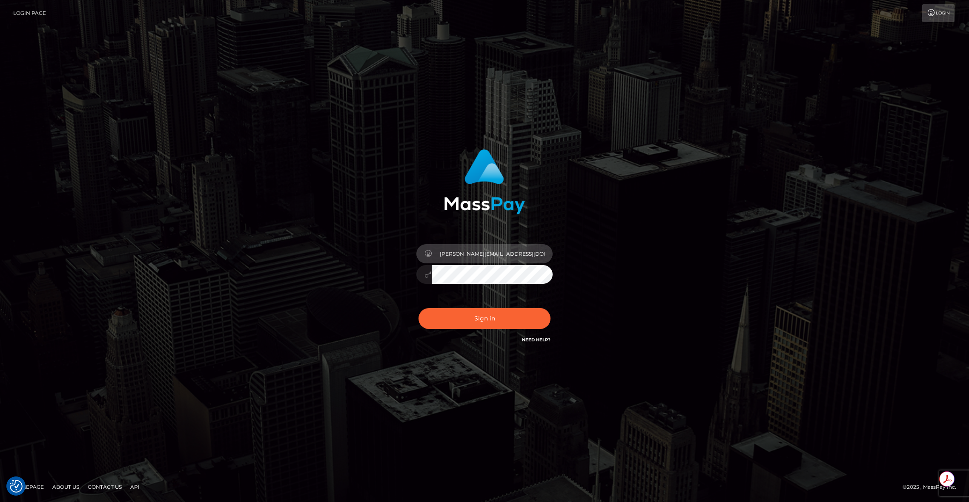
click at [473, 249] on input "[PERSON_NAME][EMAIL_ADDRESS][DOMAIN_NAME]" at bounding box center [492, 253] width 121 height 19
type input "brentg"
click at [472, 322] on button "Sign in" at bounding box center [485, 318] width 132 height 21
type input "brentg"
click at [472, 322] on button "Sign in" at bounding box center [485, 318] width 132 height 21
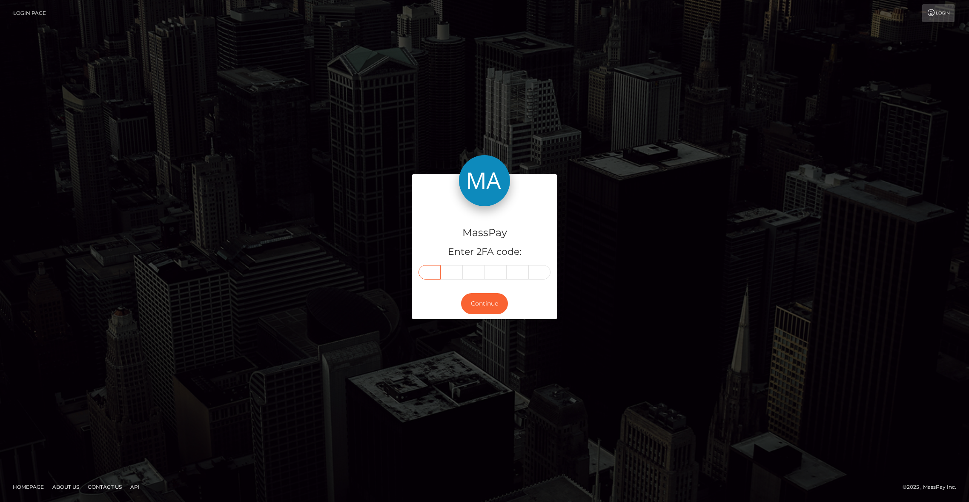
paste input "7"
type input "7"
type input "9"
type input "3"
type input "0"
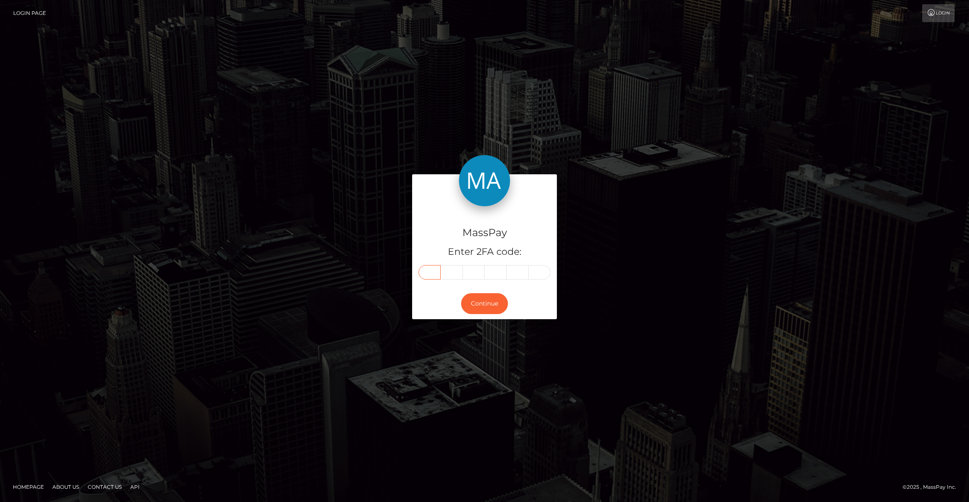
type input "9"
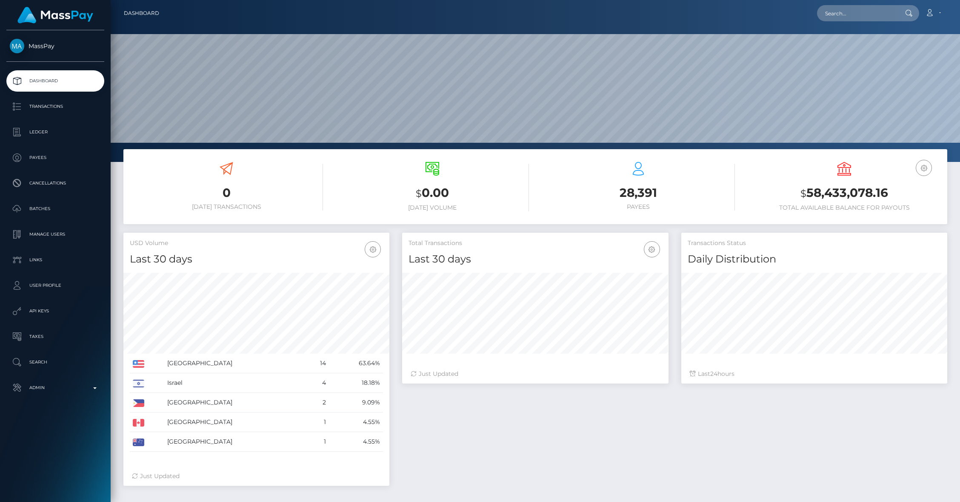
scroll to position [151, 266]
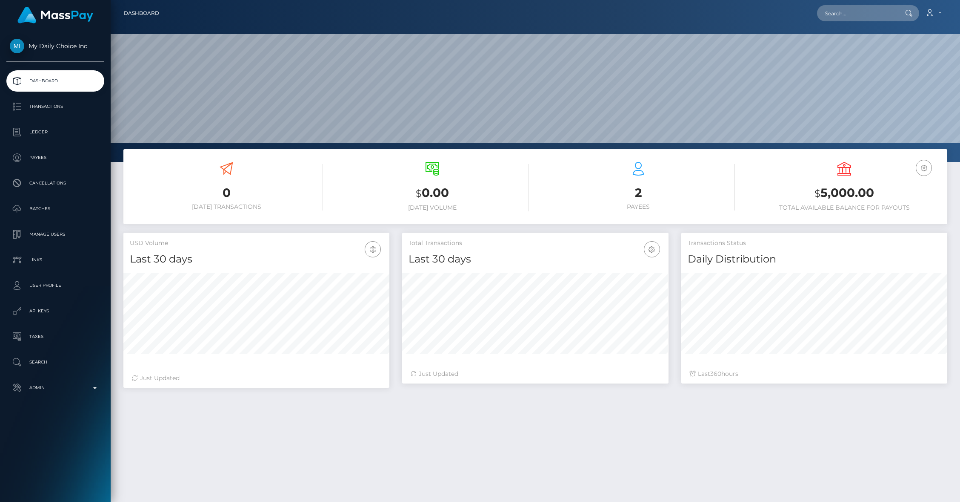
scroll to position [151, 266]
click at [46, 128] on p "Ledger" at bounding box center [55, 132] width 91 height 13
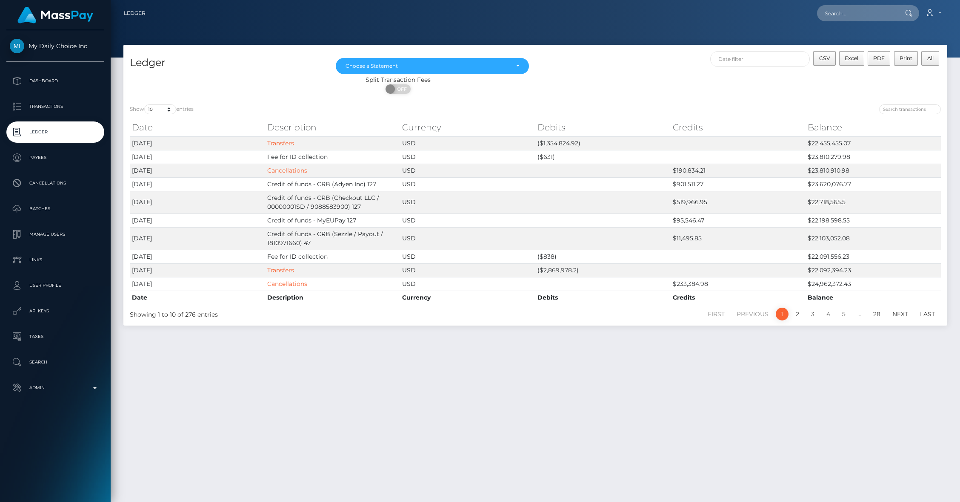
click at [237, 107] on div "Show 10 25 50 100 250 entries" at bounding box center [329, 110] width 399 height 12
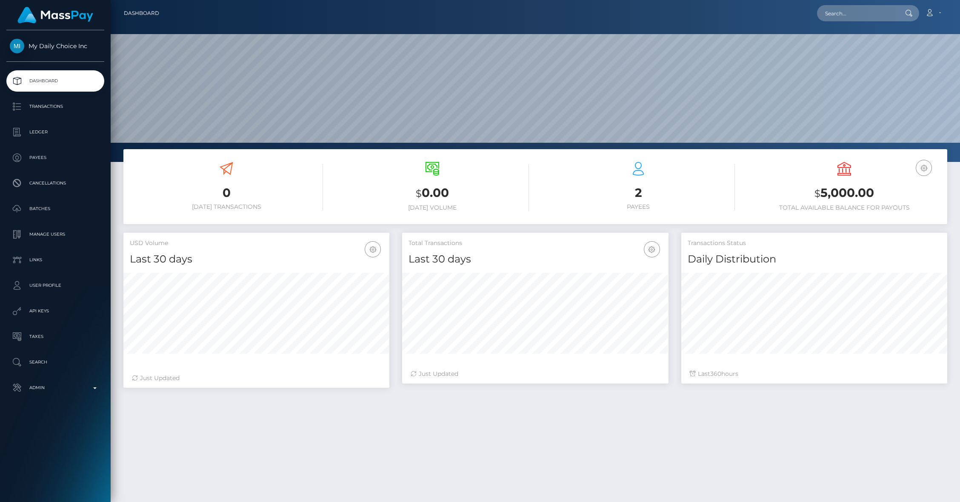
scroll to position [151, 266]
click at [50, 132] on p "Ledger" at bounding box center [55, 132] width 91 height 13
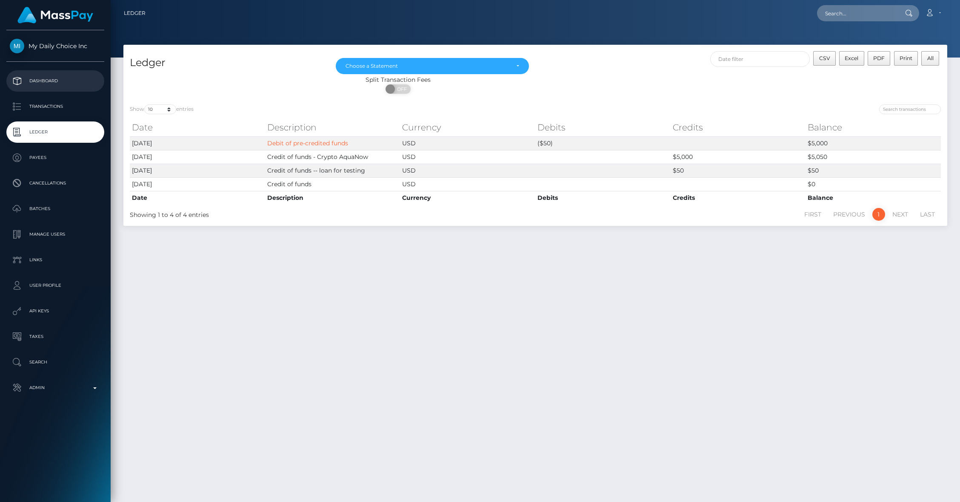
click at [64, 83] on p "Dashboard" at bounding box center [55, 81] width 91 height 13
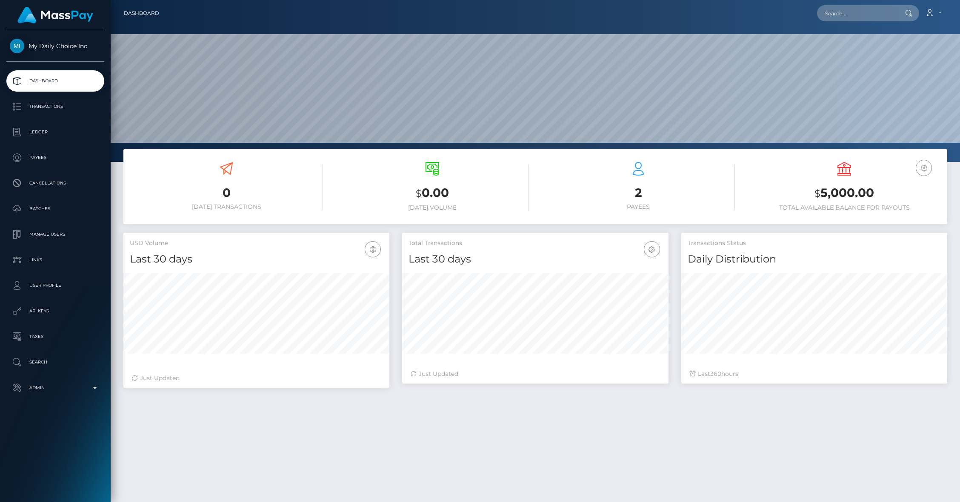
scroll to position [151, 266]
click at [64, 112] on p "Transactions" at bounding box center [55, 106] width 91 height 13
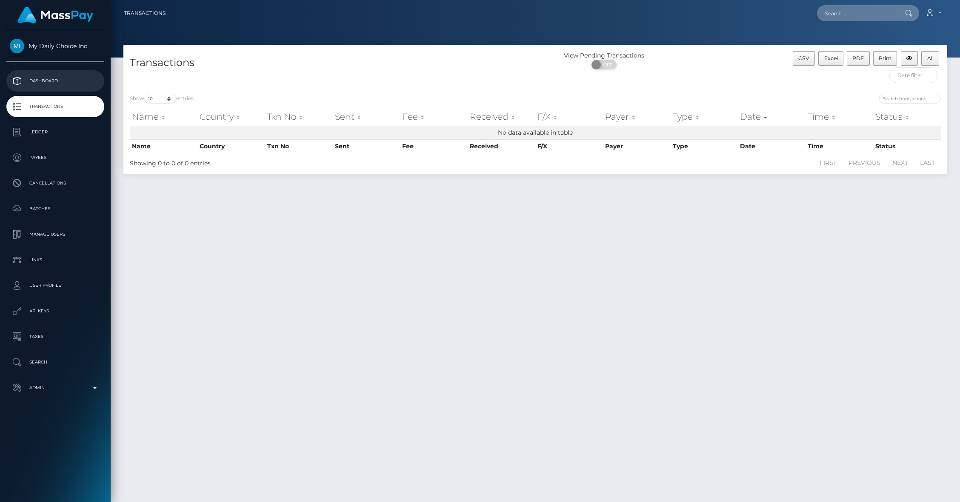
click at [46, 85] on p "Dashboard" at bounding box center [55, 81] width 91 height 13
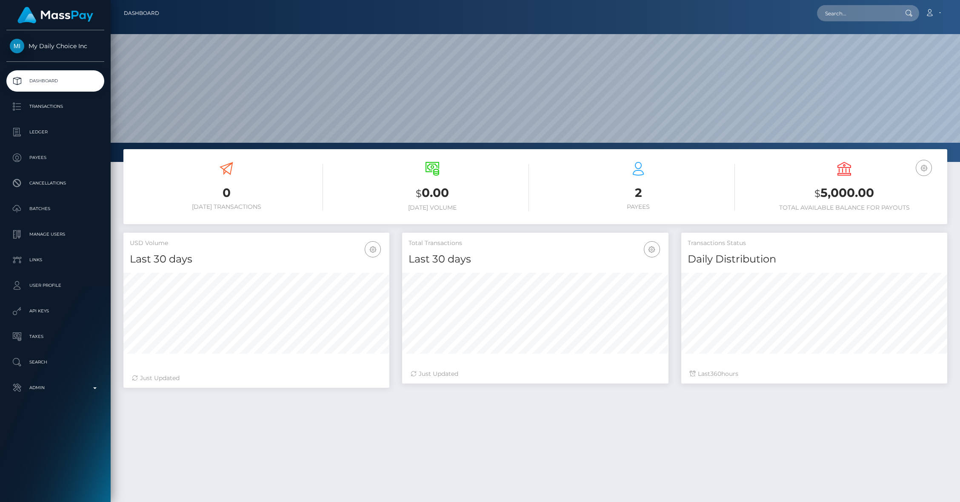
scroll to position [151, 266]
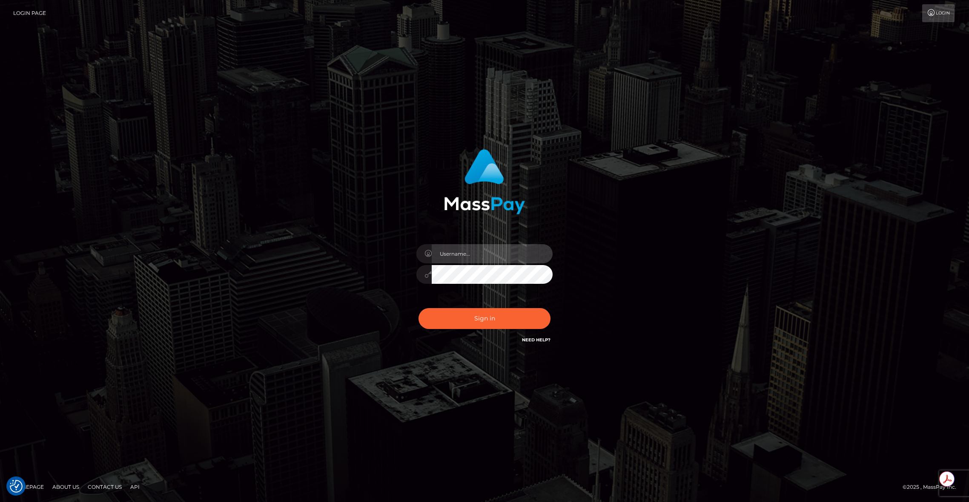
type input "brentg"
click at [498, 324] on button "Sign in" at bounding box center [485, 318] width 132 height 21
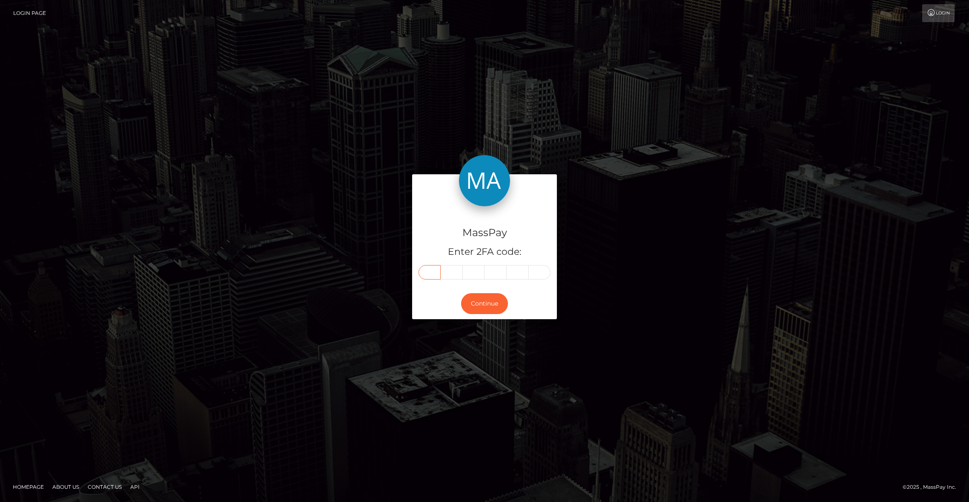
paste input "2"
type input "2"
type input "3"
type input "7"
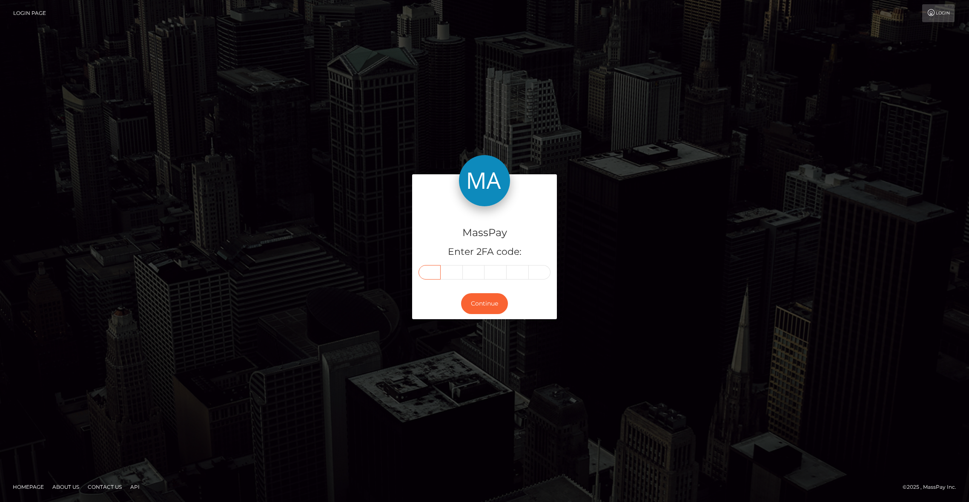
type input "4"
type input "9"
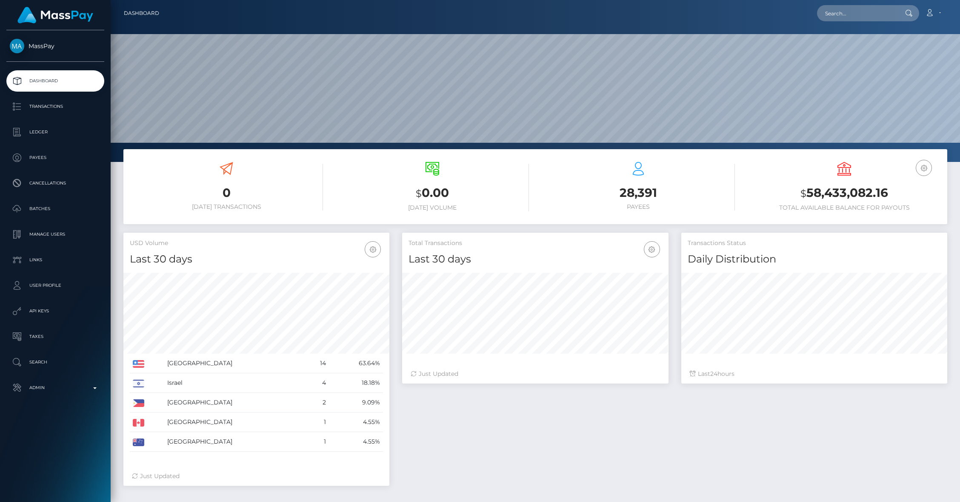
scroll to position [151, 266]
click at [868, 13] on input "text" at bounding box center [857, 13] width 80 height 16
paste input "usr_30554046-50a7-11ef-9e4e-06f6d32cc99d"
type input "30554046-50a7-11ef-9e4e-06f6d32cc99d"
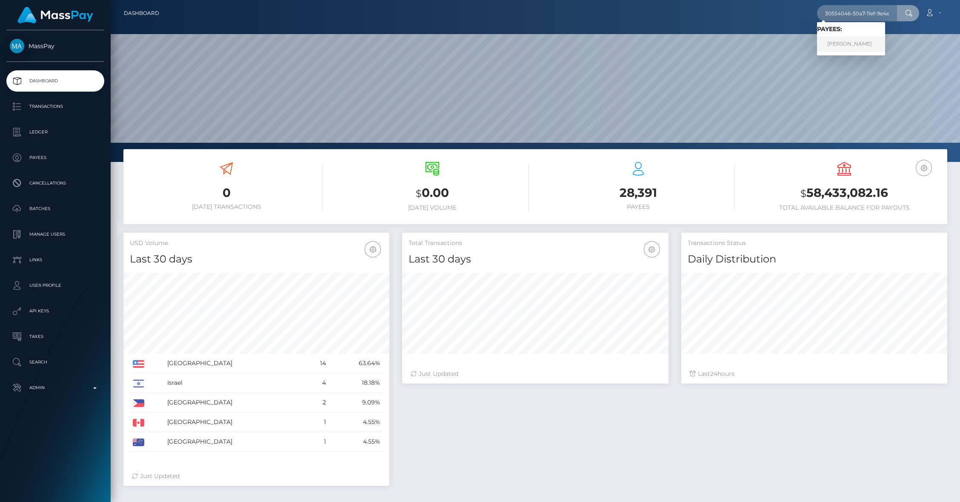
click at [874, 41] on link "[PERSON_NAME]" at bounding box center [851, 44] width 68 height 16
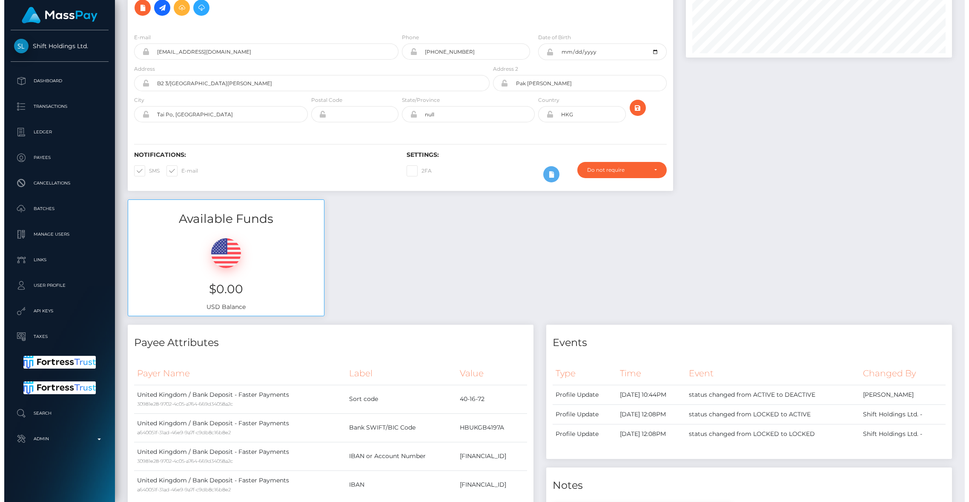
scroll to position [9, 0]
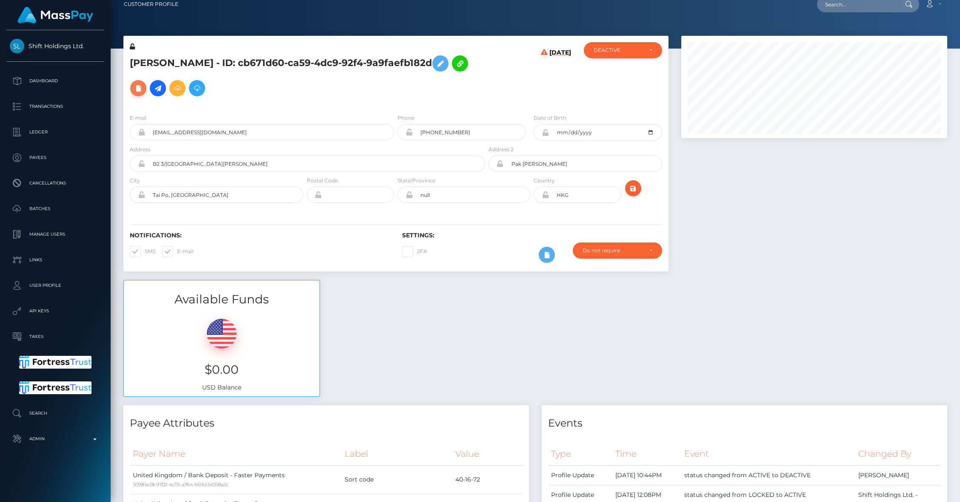
click at [143, 83] on icon at bounding box center [138, 88] width 10 height 11
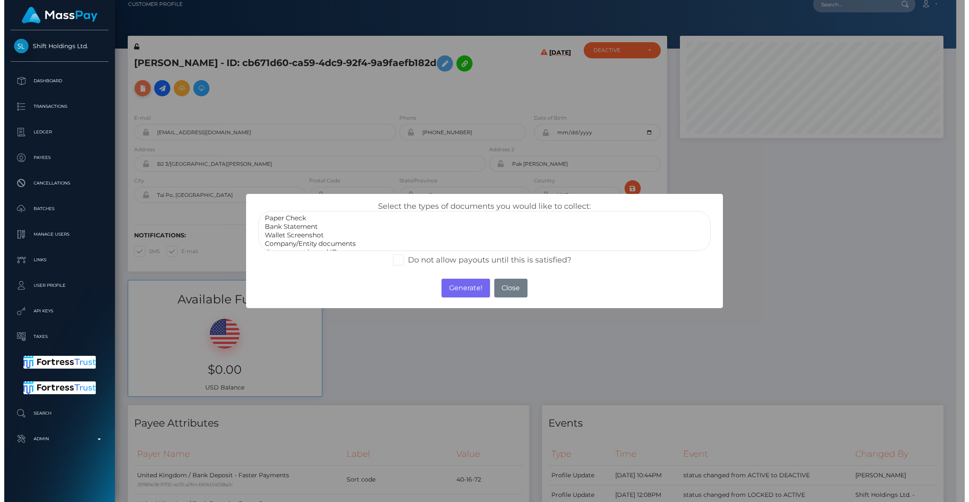
scroll to position [425640, 425476]
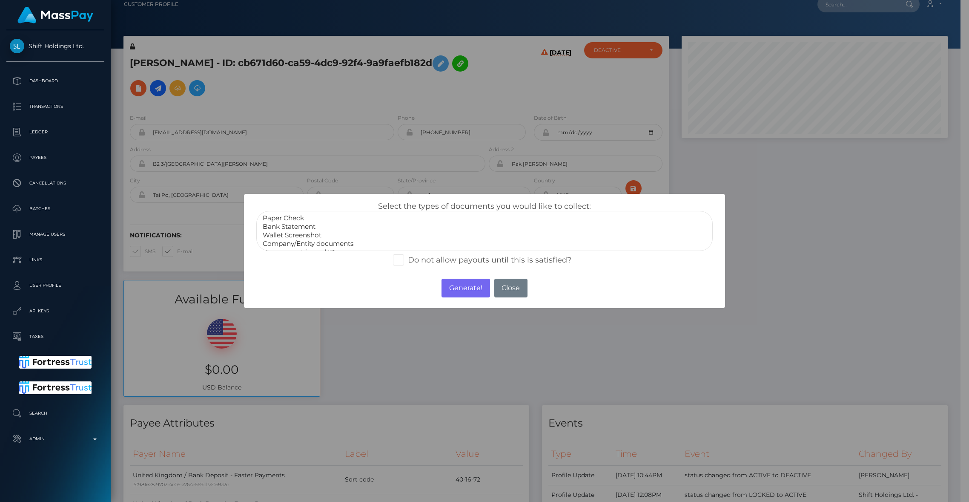
select select "Bank Statement"
click at [297, 227] on option "Bank Statement" at bounding box center [484, 226] width 445 height 9
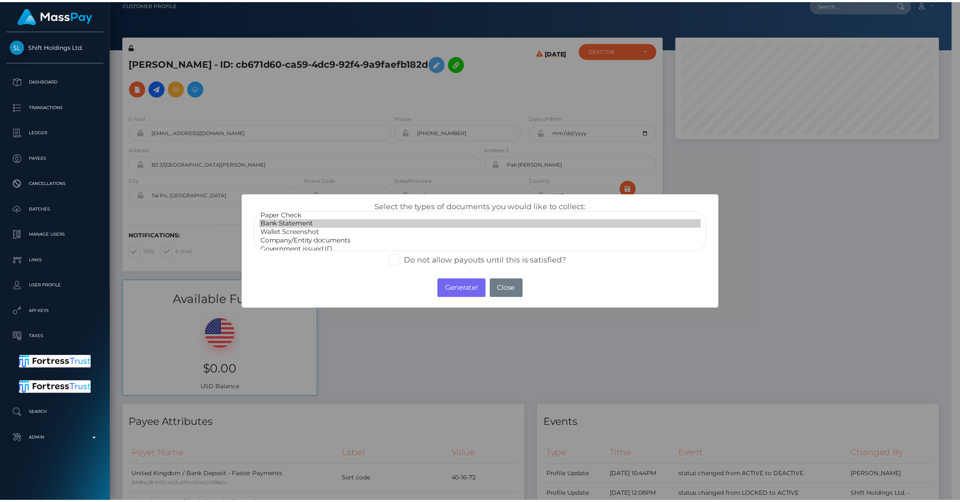
scroll to position [16, 0]
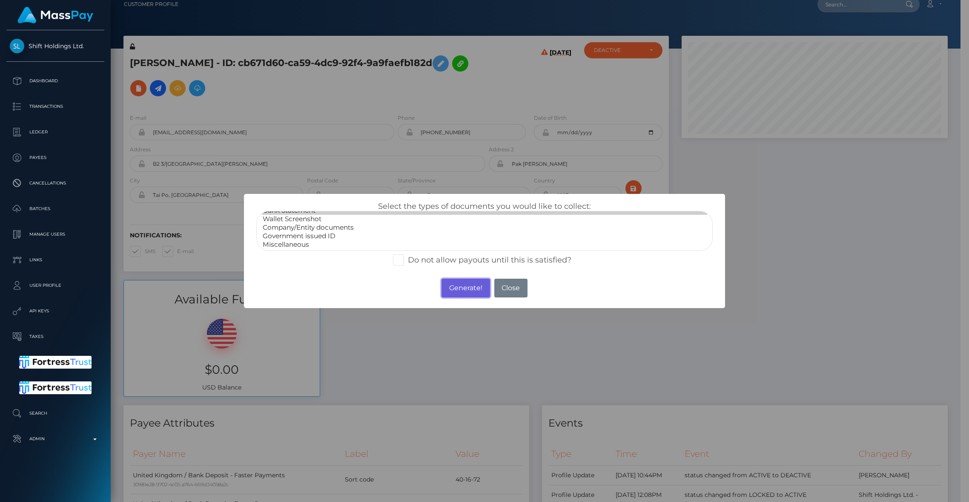
click at [462, 288] on button "Generate!" at bounding box center [465, 287] width 48 height 19
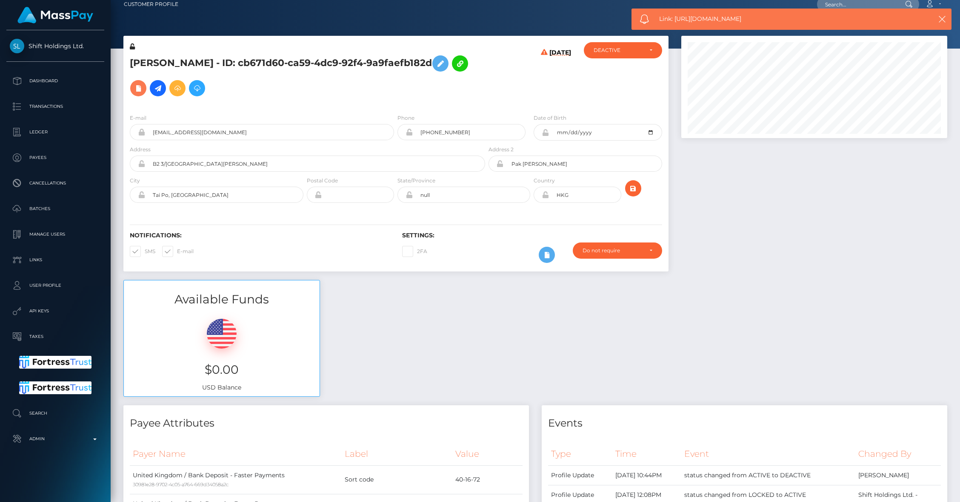
scroll to position [425640, 425476]
drag, startPoint x: 764, startPoint y: 14, endPoint x: 675, endPoint y: 20, distance: 89.6
click at [675, 20] on span "Link: https://l.maspay.io/bkdwU" at bounding box center [785, 18] width 253 height 9
copy span "https://l.maspay.io/bkdwU"
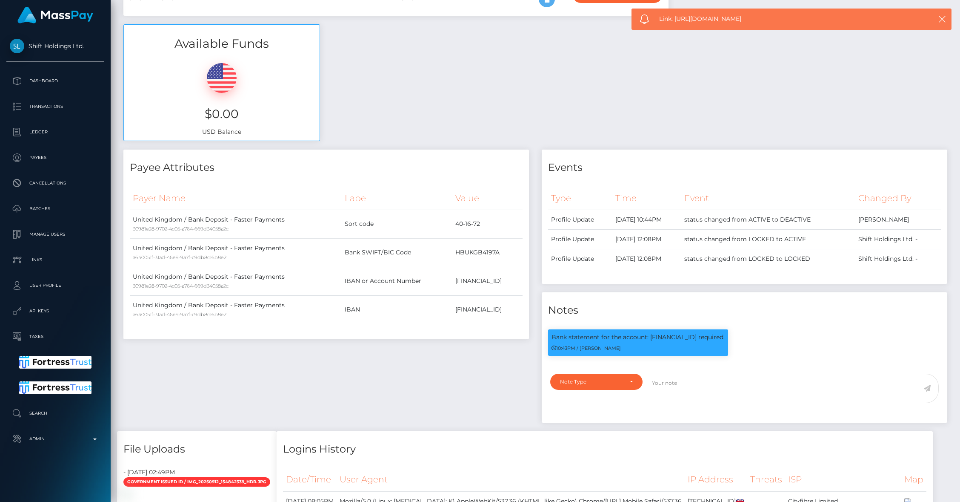
scroll to position [406, 0]
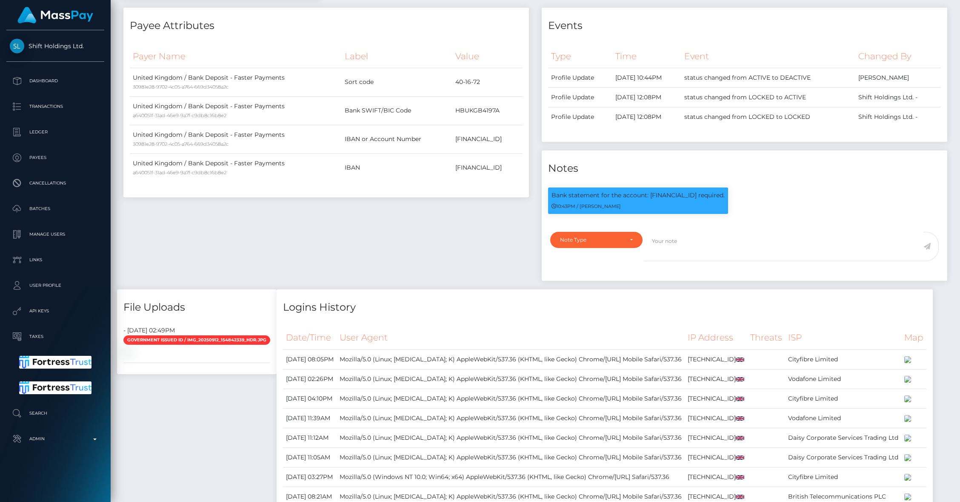
click at [678, 198] on p "Bank statement for the account: GB97HBUK40167280842567 required." at bounding box center [638, 195] width 173 height 9
copy p "GB97HBUK40167280842567"
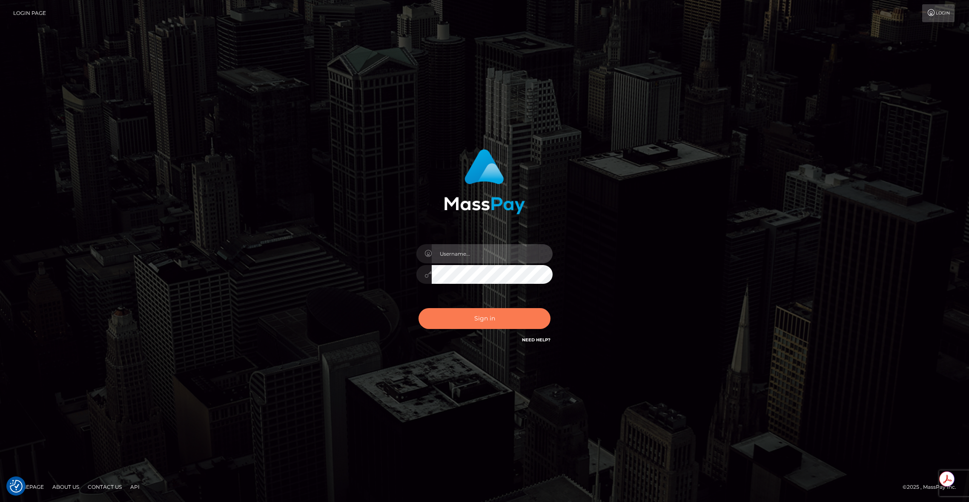
type input "brentg"
click at [470, 315] on button "Sign in" at bounding box center [485, 318] width 132 height 21
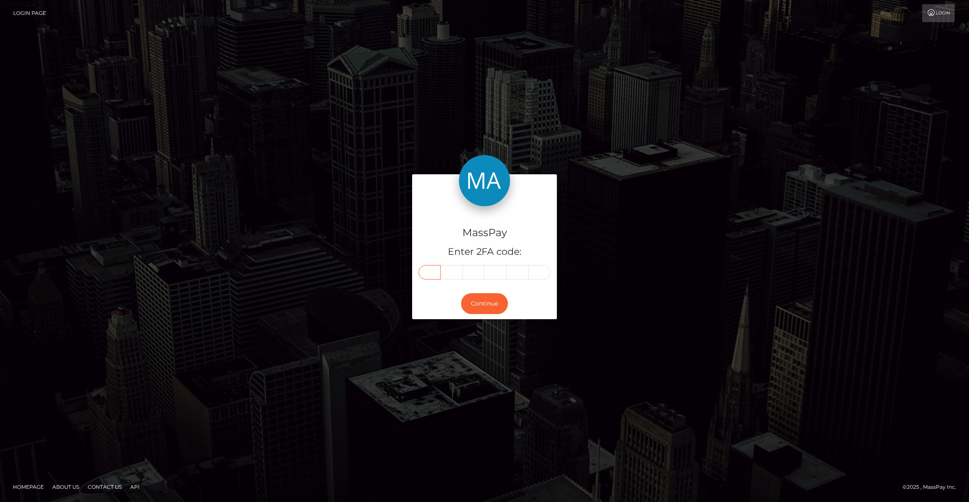
paste input "2"
type input "2"
type input "8"
type input "3"
type input "5"
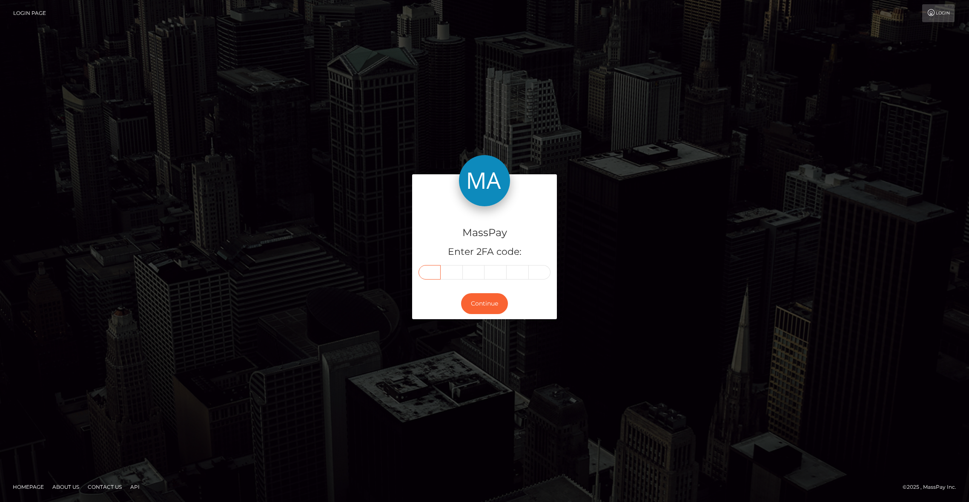
type input "0"
type input "5"
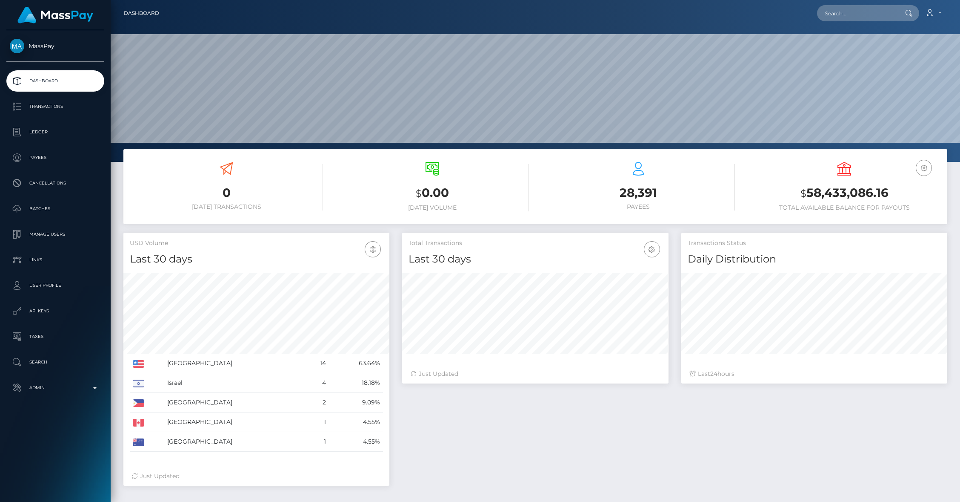
scroll to position [151, 266]
click at [40, 99] on link "Transactions" at bounding box center [55, 106] width 98 height 21
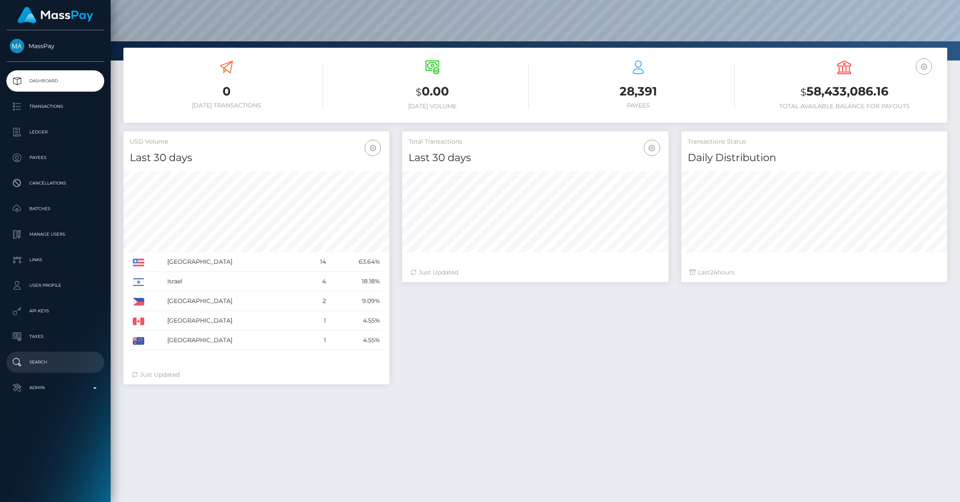
scroll to position [126, 0]
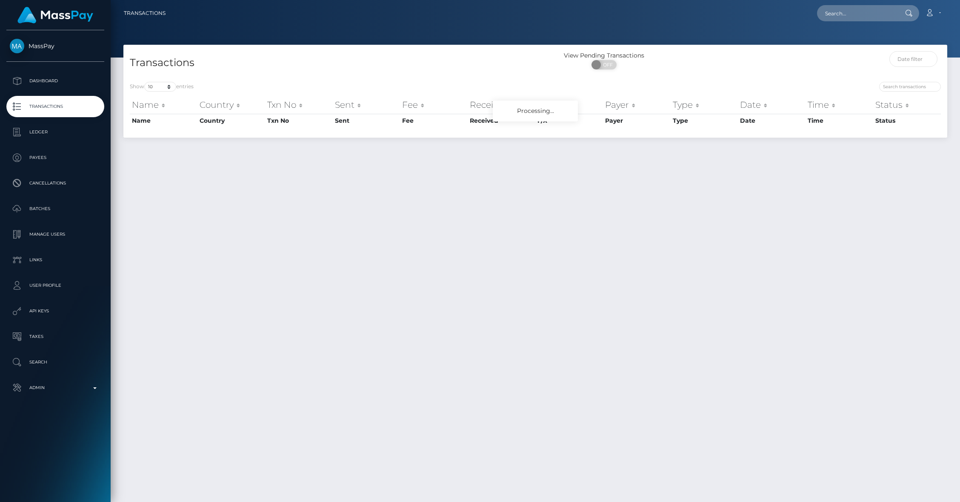
click at [61, 395] on link "Admin" at bounding box center [55, 387] width 98 height 21
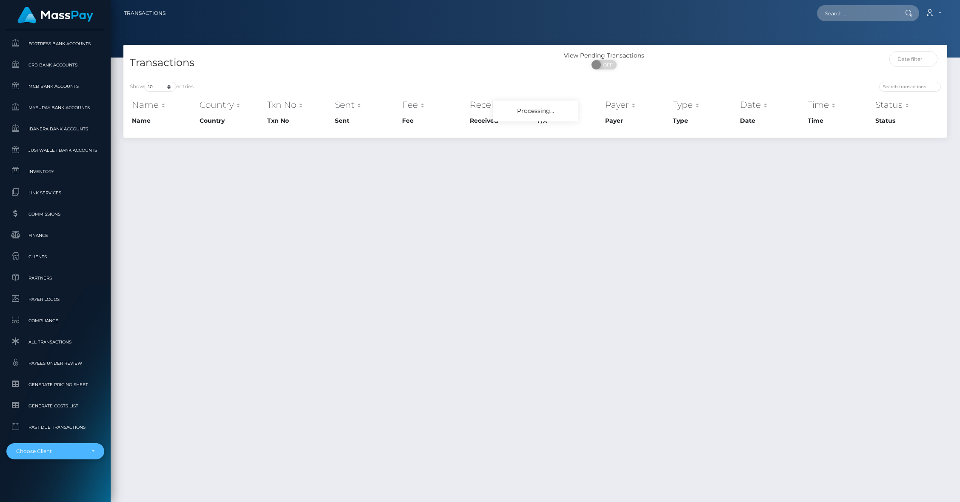
scroll to position [416, 0]
click at [60, 448] on div "Choose Client" at bounding box center [50, 449] width 69 height 7
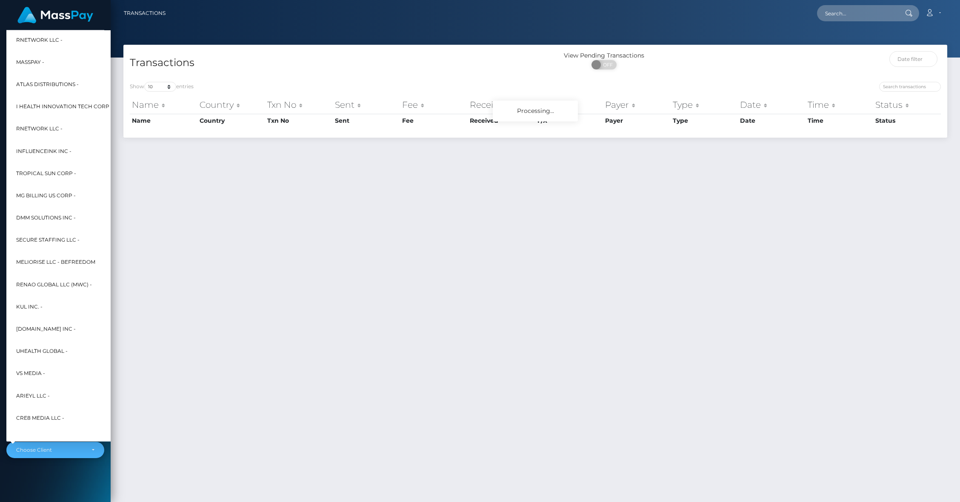
scroll to position [174, 9]
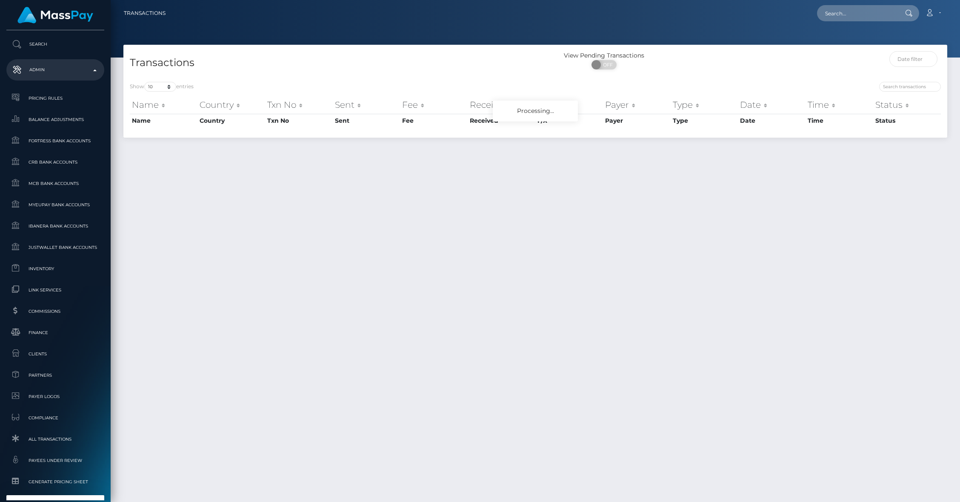
type input "passes"
select select "341"
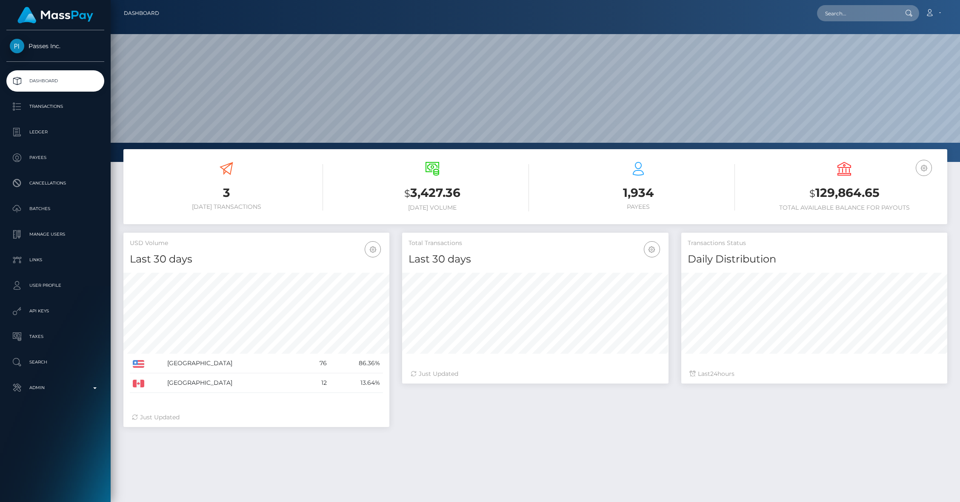
scroll to position [151, 266]
click at [66, 99] on link "Transactions" at bounding box center [55, 106] width 98 height 21
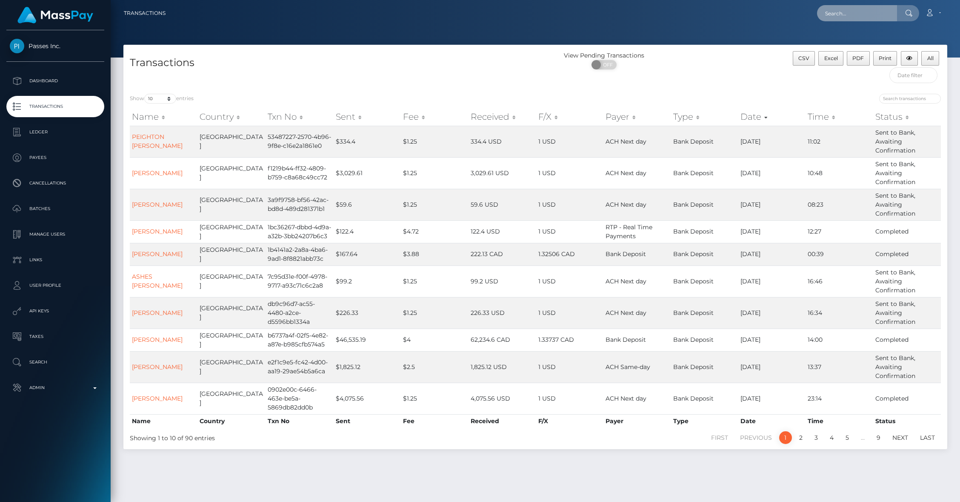
click at [846, 17] on input "text" at bounding box center [857, 13] width 80 height 16
paste input "5a81770b-bc94-4a6e-b493-2598e91d3634"
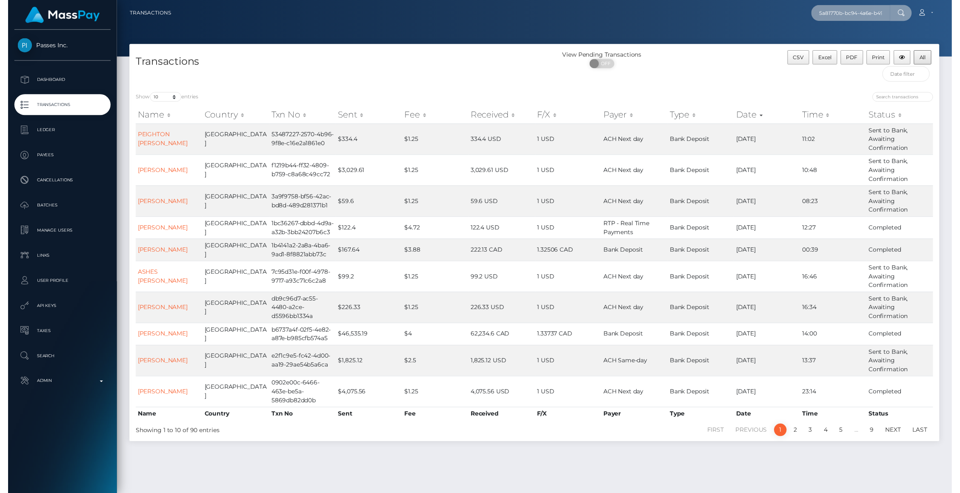
scroll to position [0, 45]
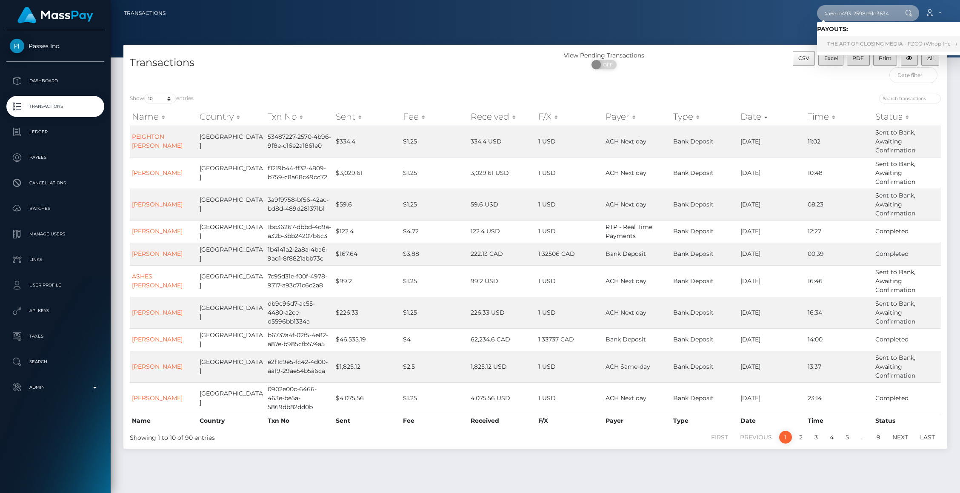
type input "5a81770b-bc94-4a6e-b493-2598e91d3634"
click at [858, 40] on link "THE ART OF CLOSING MEDIA - FZCO (Whop Inc - )" at bounding box center [892, 44] width 150 height 16
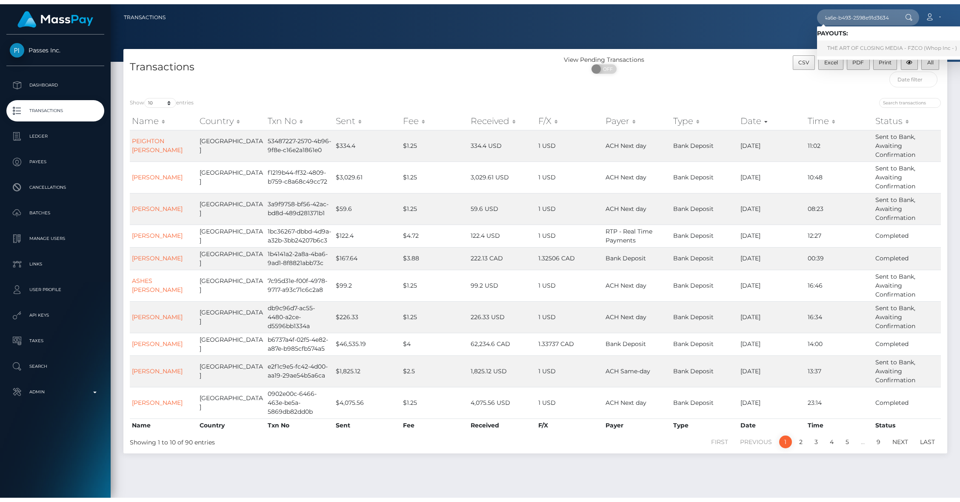
scroll to position [0, 0]
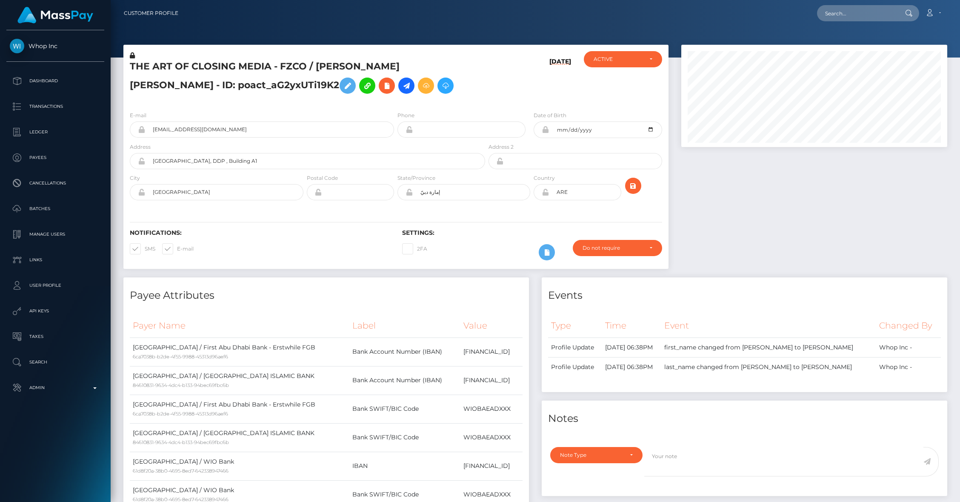
scroll to position [1438, 0]
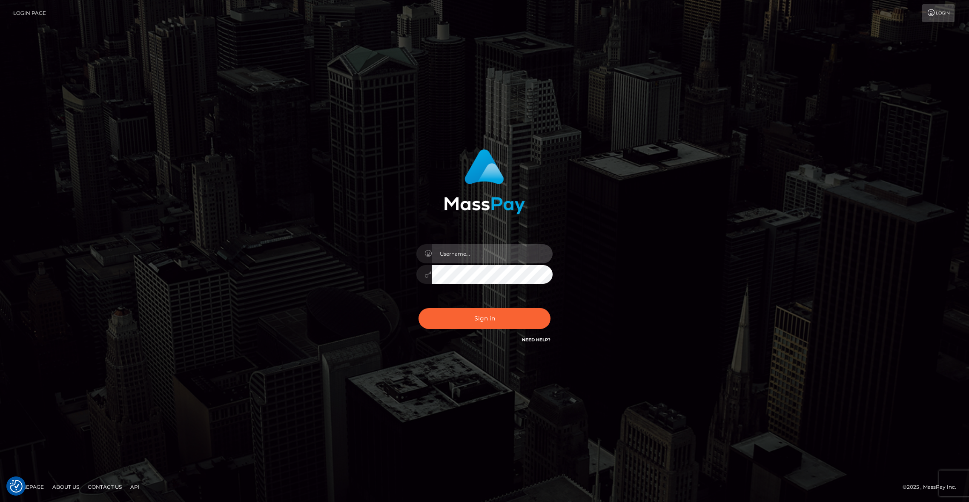
type input "brentg"
click at [465, 315] on button "Sign in" at bounding box center [485, 318] width 132 height 21
click at [465, 315] on div "Sign in Need Help?" at bounding box center [484, 322] width 149 height 38
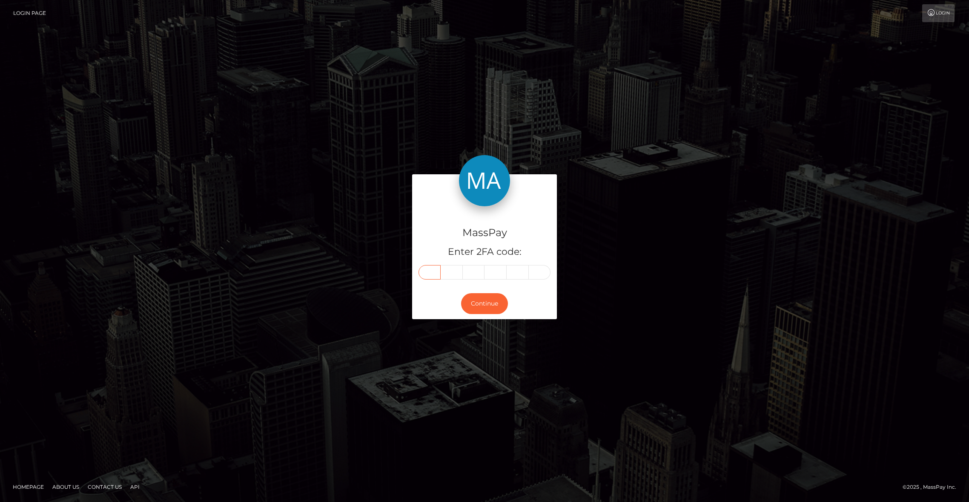
paste input "5"
type input "5"
type input "1"
type input "5"
type input "0"
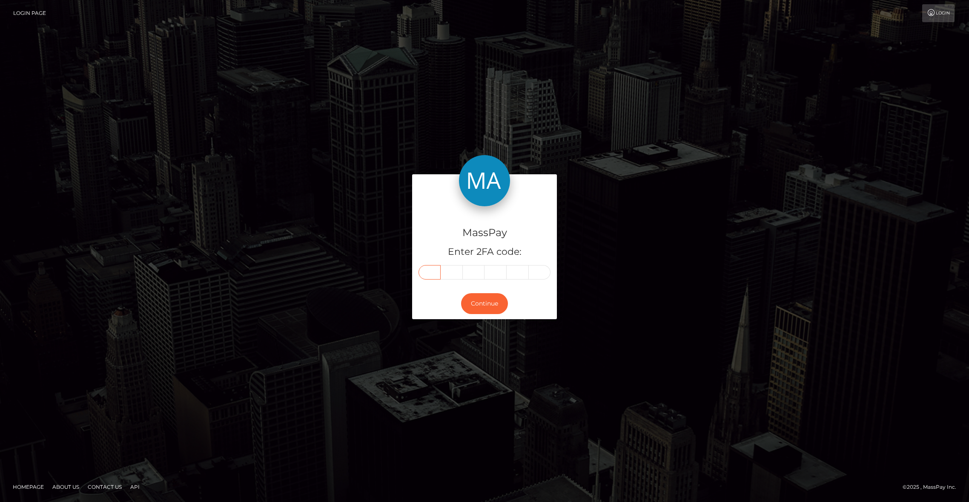
type input "2"
type input "9"
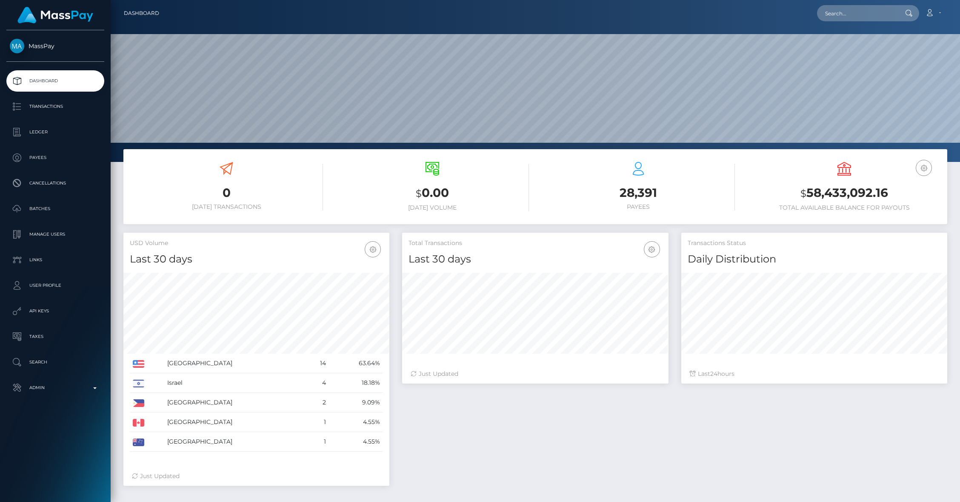
scroll to position [151, 266]
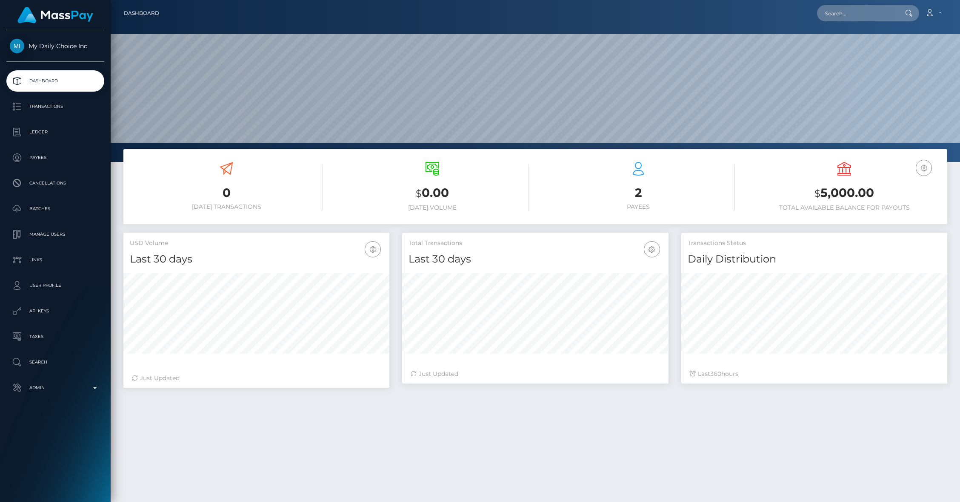
scroll to position [151, 266]
click at [41, 156] on p "Payees" at bounding box center [55, 157] width 91 height 13
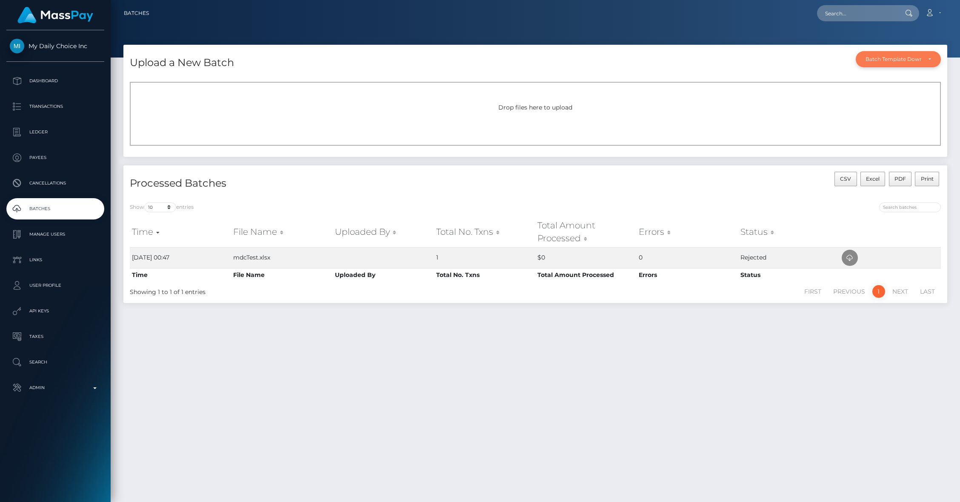
click at [911, 63] on div "Batch Template Download" at bounding box center [898, 59] width 85 height 16
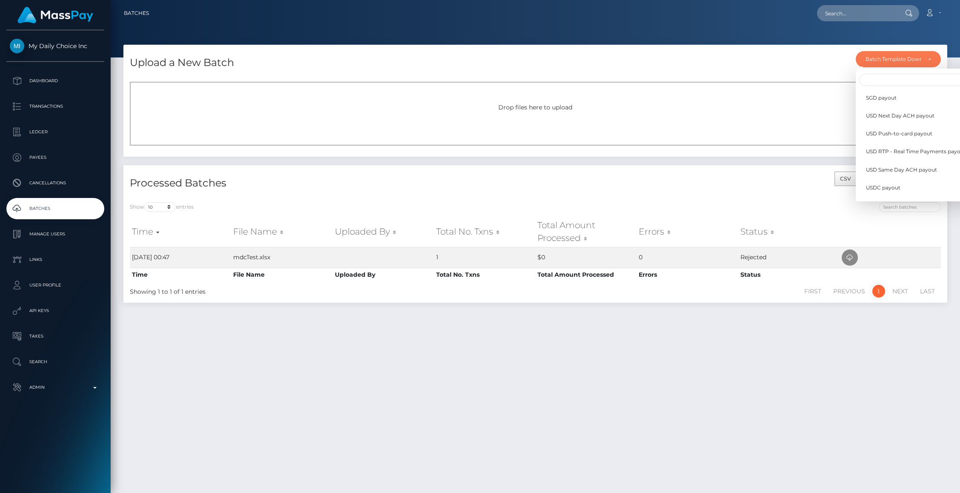
scroll to position [249, 0]
click at [875, 187] on span "Wallet load" at bounding box center [880, 190] width 28 height 8
select select "/batch_templates/Wallet load.xlsx"
select select
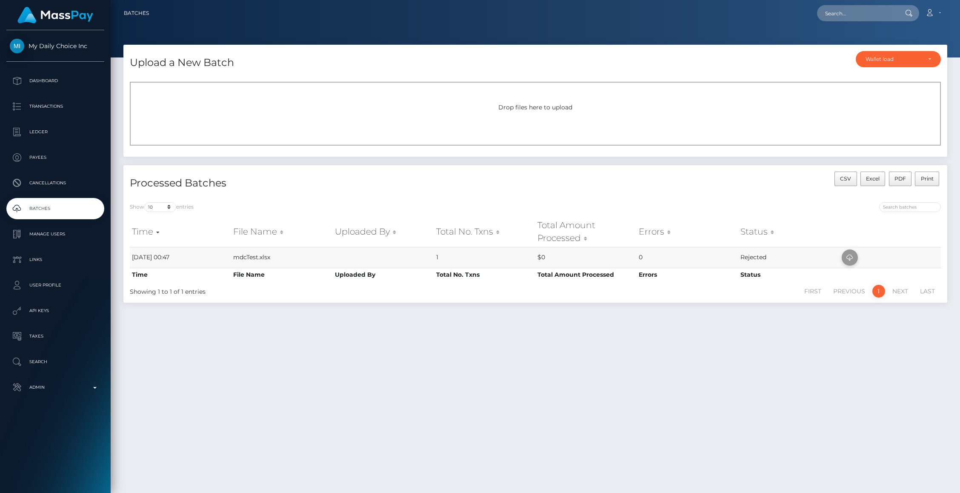
click at [852, 258] on icon at bounding box center [850, 257] width 10 height 11
click at [35, 157] on p "Payees" at bounding box center [55, 157] width 91 height 13
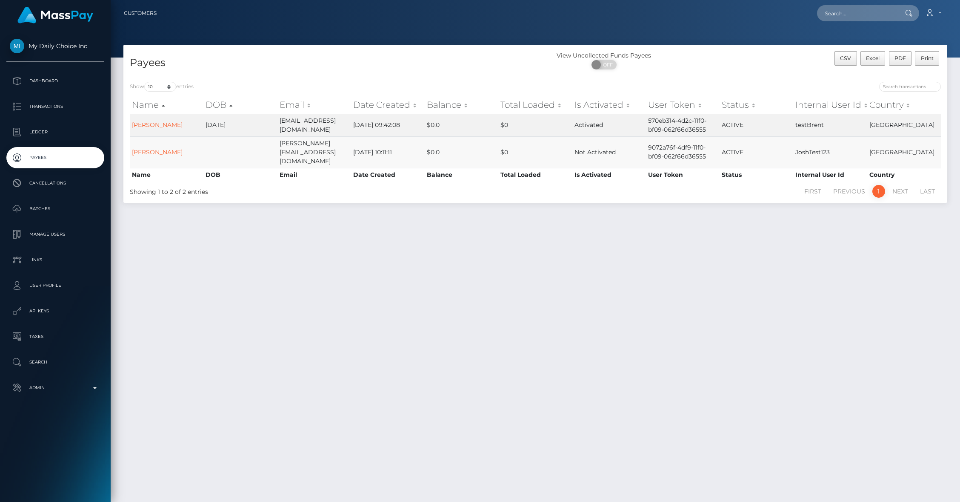
click at [823, 145] on td "JoshTest123" at bounding box center [831, 152] width 74 height 32
copy td "JoshTest123"
click at [32, 208] on p "Batches" at bounding box center [55, 208] width 91 height 13
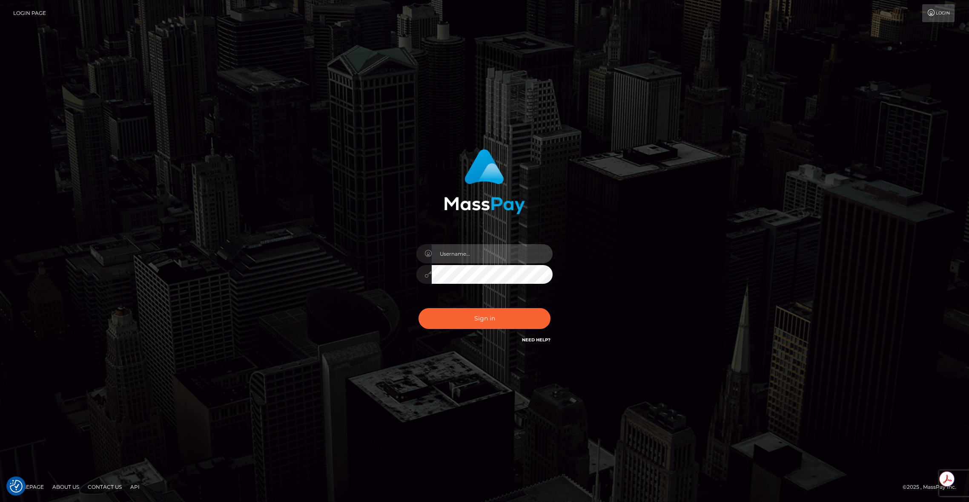
type input "brentg"
click at [485, 322] on button "Sign in" at bounding box center [485, 318] width 132 height 21
type input "brentg"
click at [487, 318] on button "Sign in" at bounding box center [485, 318] width 132 height 21
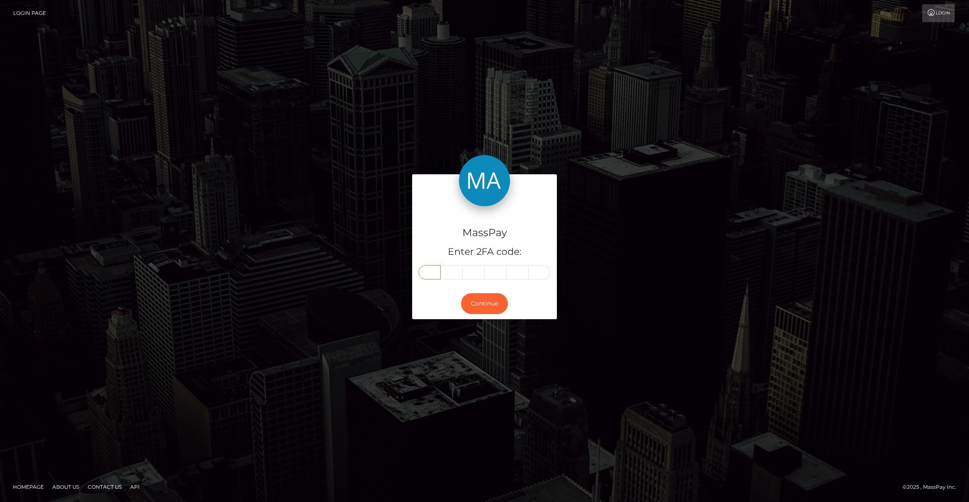
paste input "3"
type input "3"
type input "6"
type input "5"
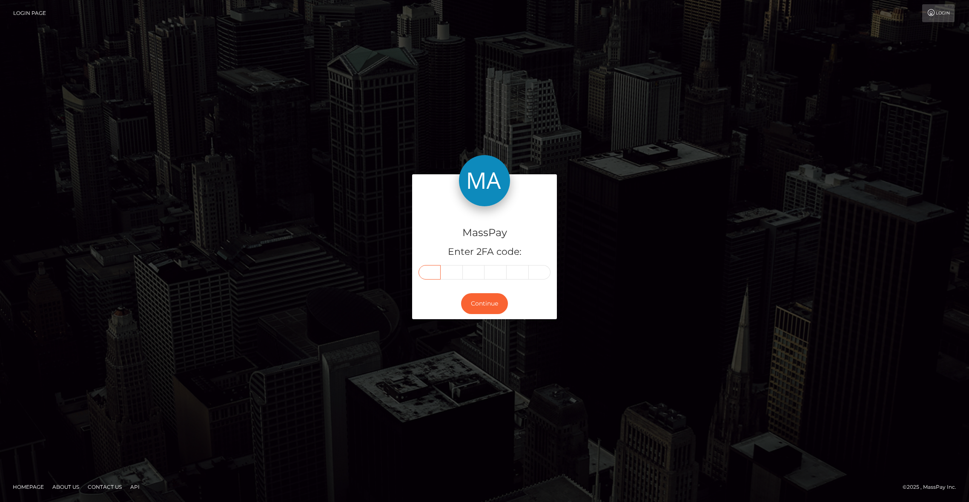
type input "6"
type input "1"
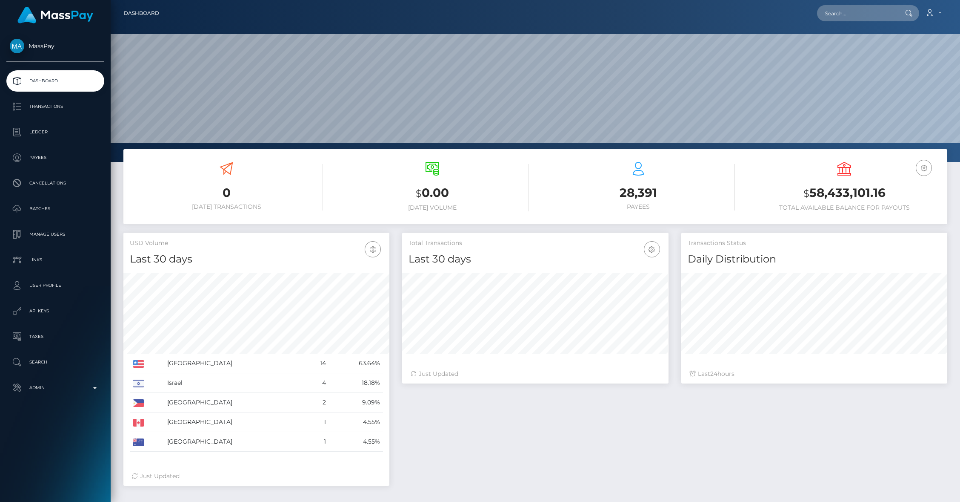
scroll to position [151, 266]
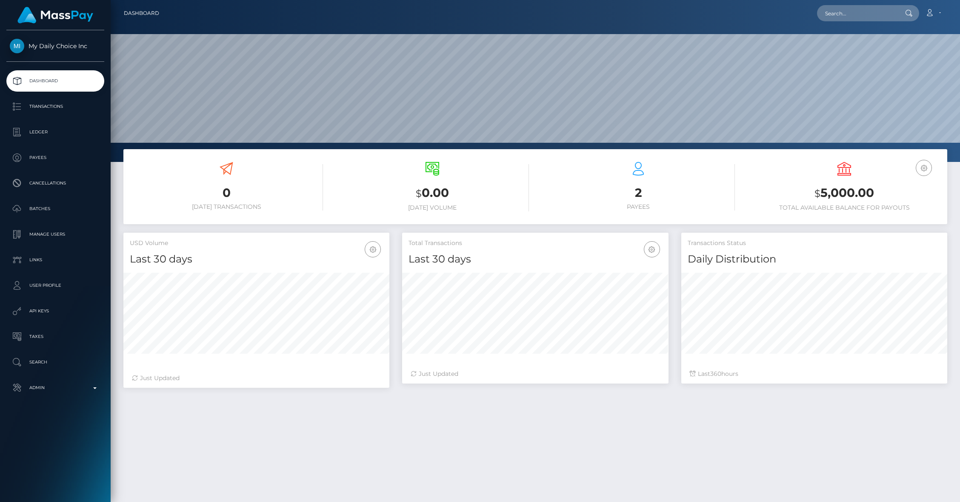
scroll to position [151, 266]
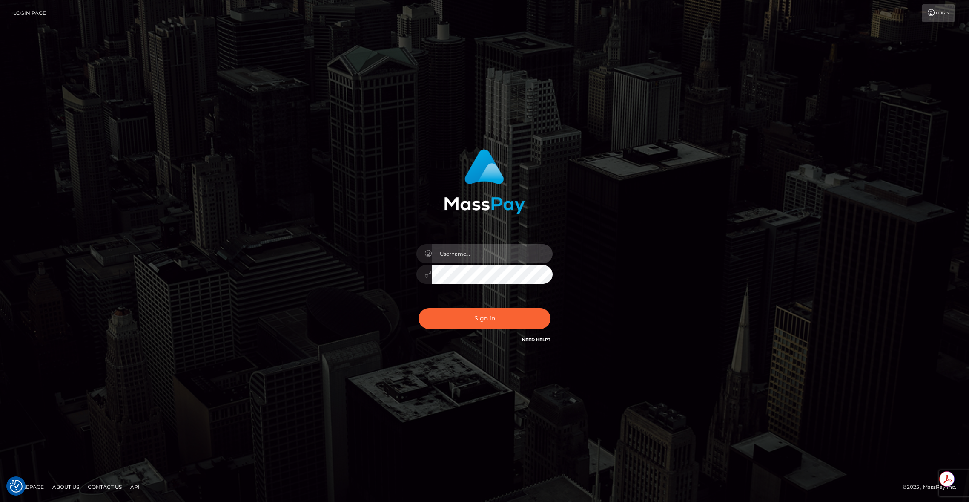
type input "brentg"
